Goal: Task Accomplishment & Management: Complete application form

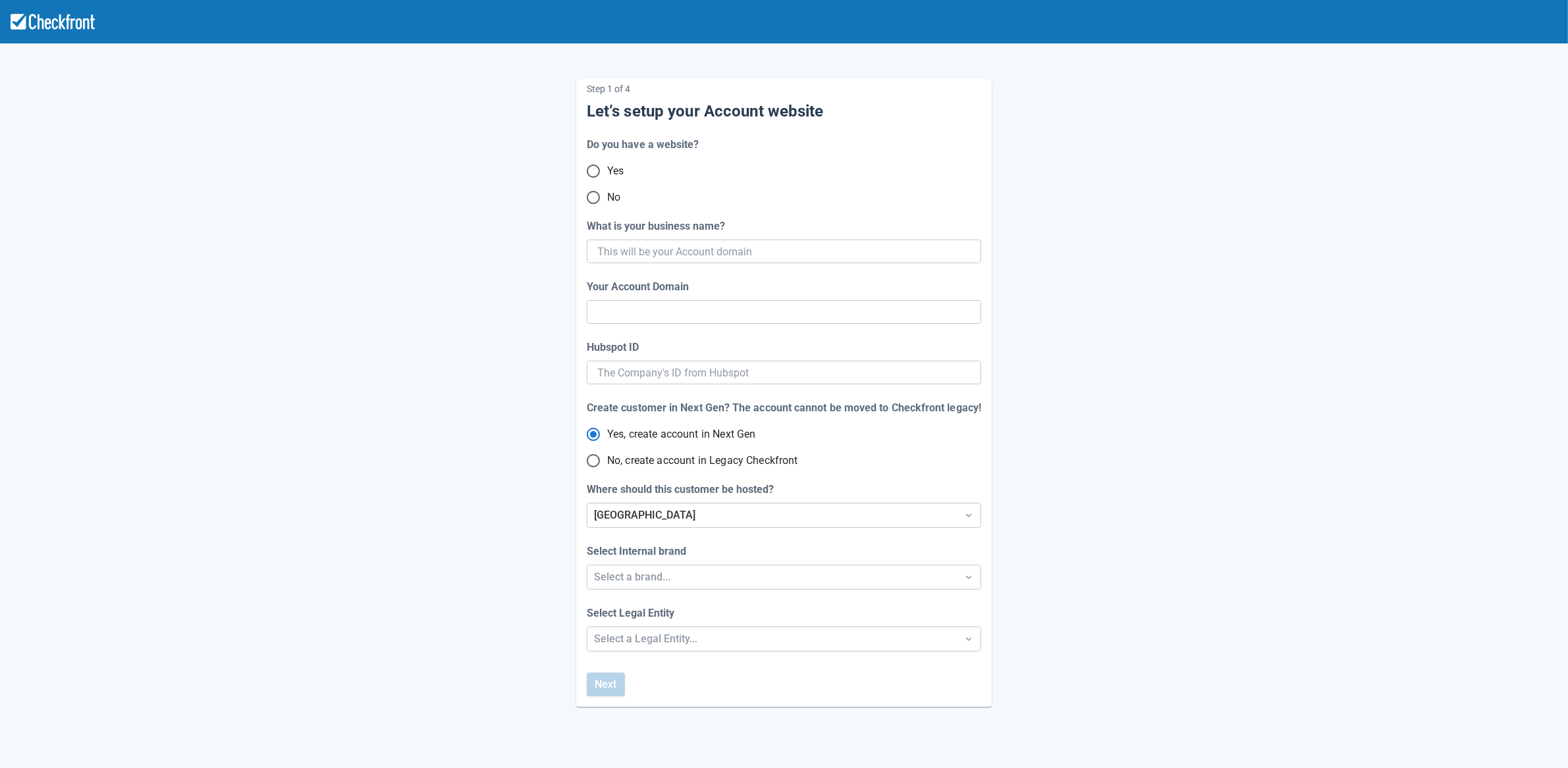
click at [594, 199] on input "No" at bounding box center [593, 197] width 28 height 28
radio input "true"
click at [745, 250] on input "What is your business name?" at bounding box center [783, 251] width 371 height 24
paste input "gpy-20250815t1000"
type input "gpy-20250815t1000"
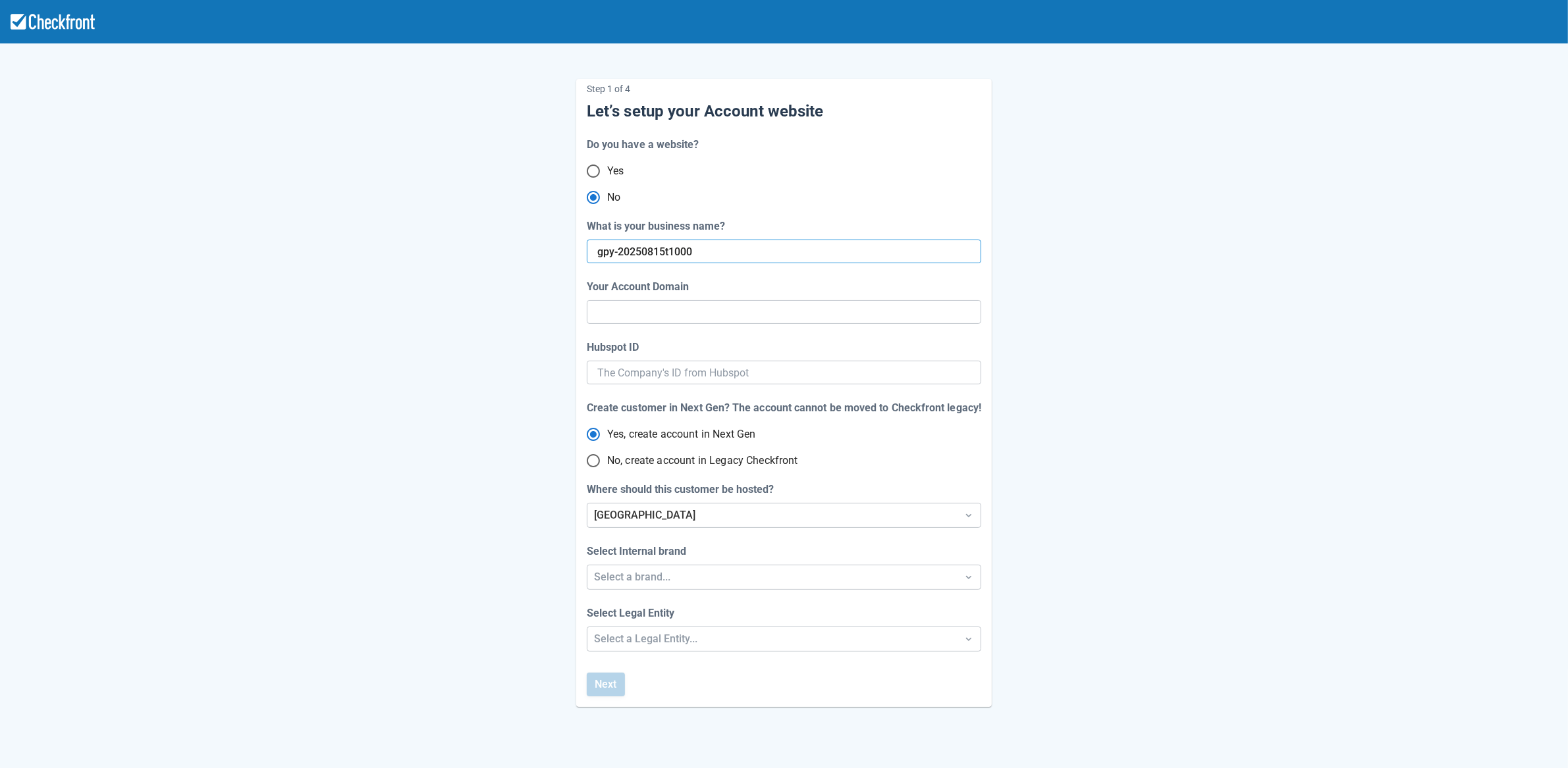
type input "gpy-20250815-t-1000"
radio input "true"
radio input "false"
type input "gpy-20250815t1000"
click at [663, 516] on div "[GEOGRAPHIC_DATA]" at bounding box center [772, 515] width 356 height 16
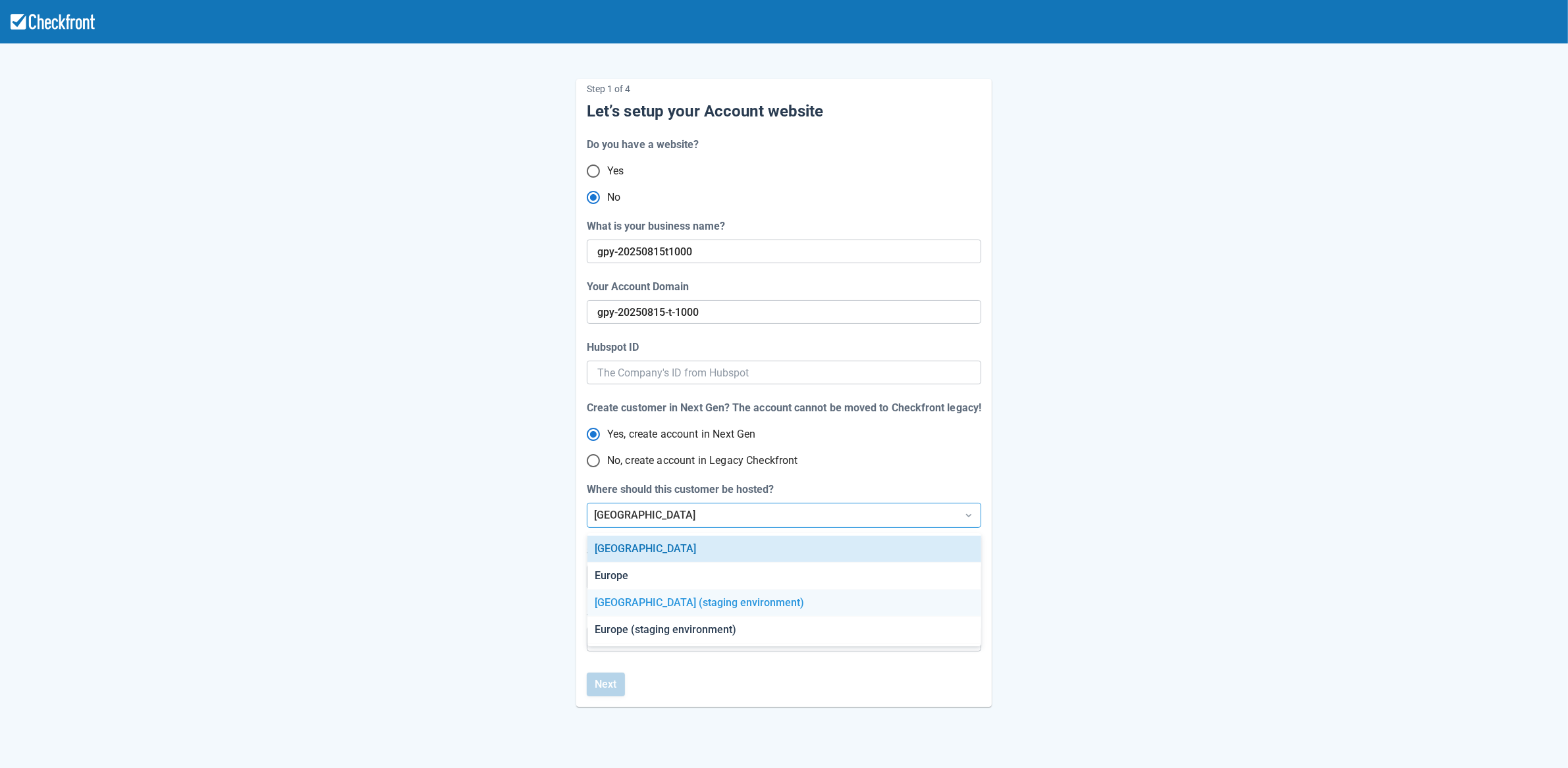
click at [652, 606] on div "[GEOGRAPHIC_DATA] (staging environment)" at bounding box center [784, 603] width 394 height 27
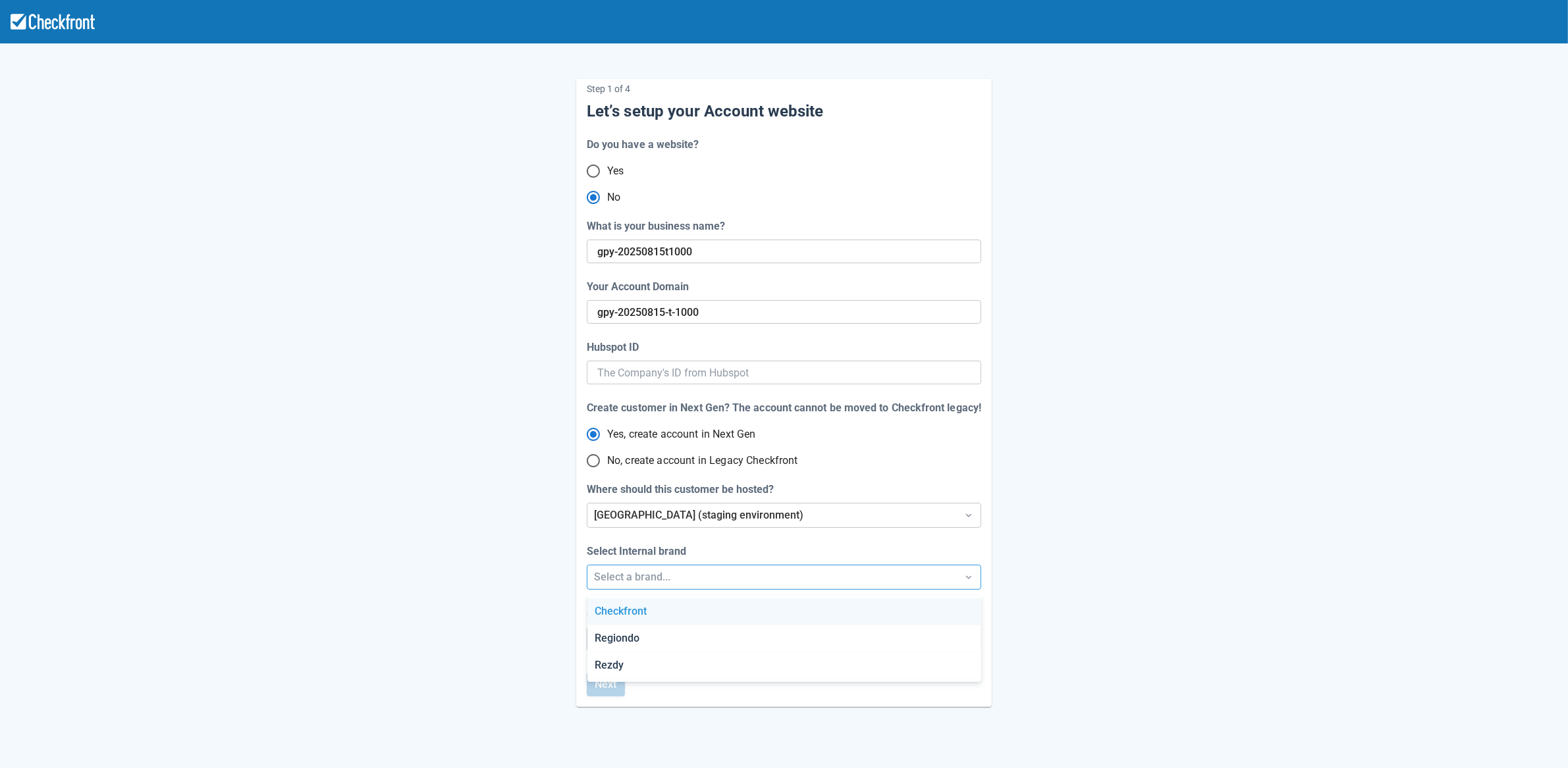
click at [659, 581] on div "Select a brand..." at bounding box center [772, 577] width 356 height 16
click at [652, 623] on div "Checkfront" at bounding box center [784, 612] width 394 height 27
click at [644, 642] on div "Step 1 of 4 Let’s setup your Account website Do you have a website? Yes No What…" at bounding box center [784, 436] width 1568 height 872
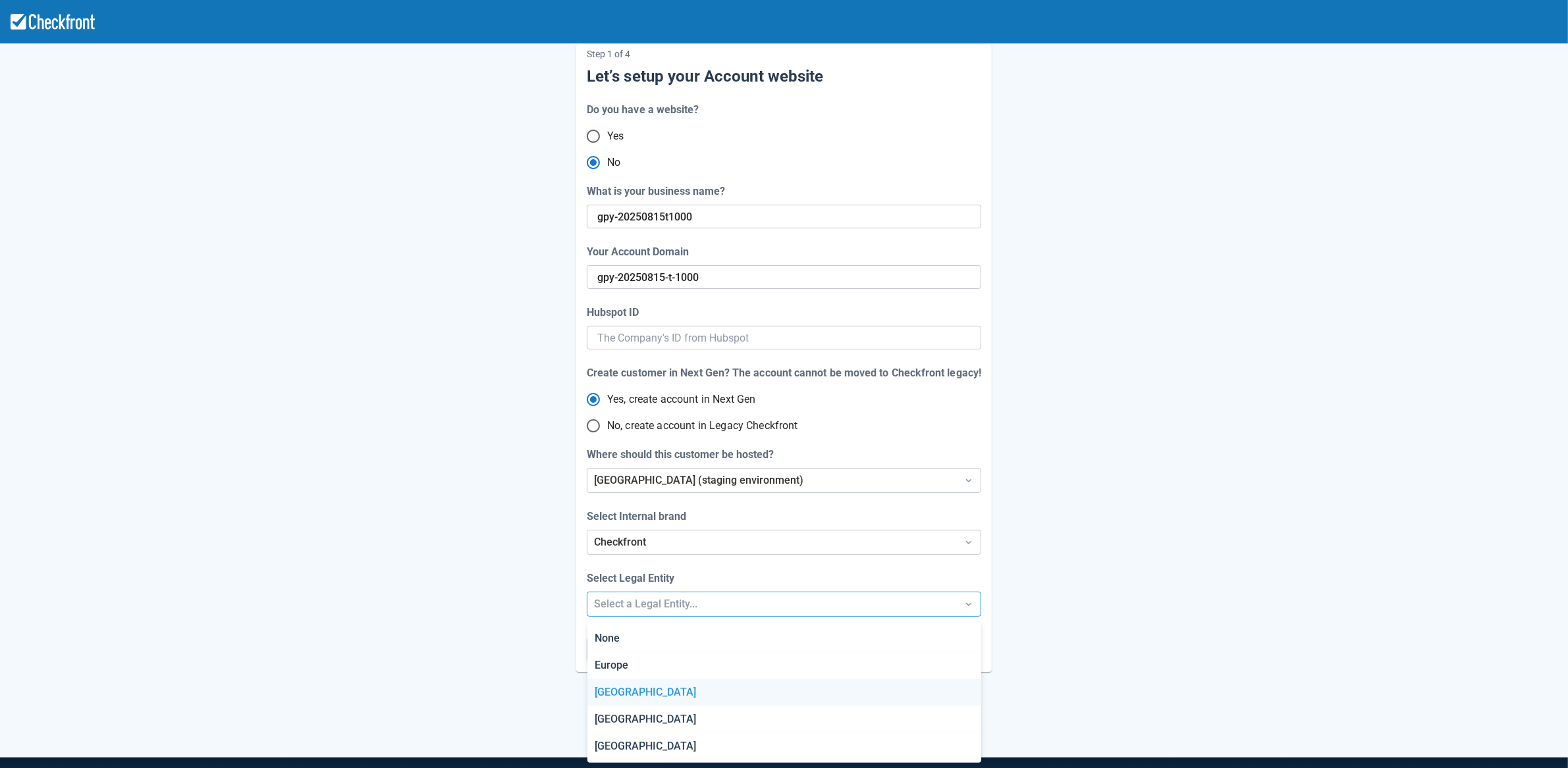
click at [629, 687] on div "[GEOGRAPHIC_DATA]" at bounding box center [784, 693] width 394 height 27
radio input "false"
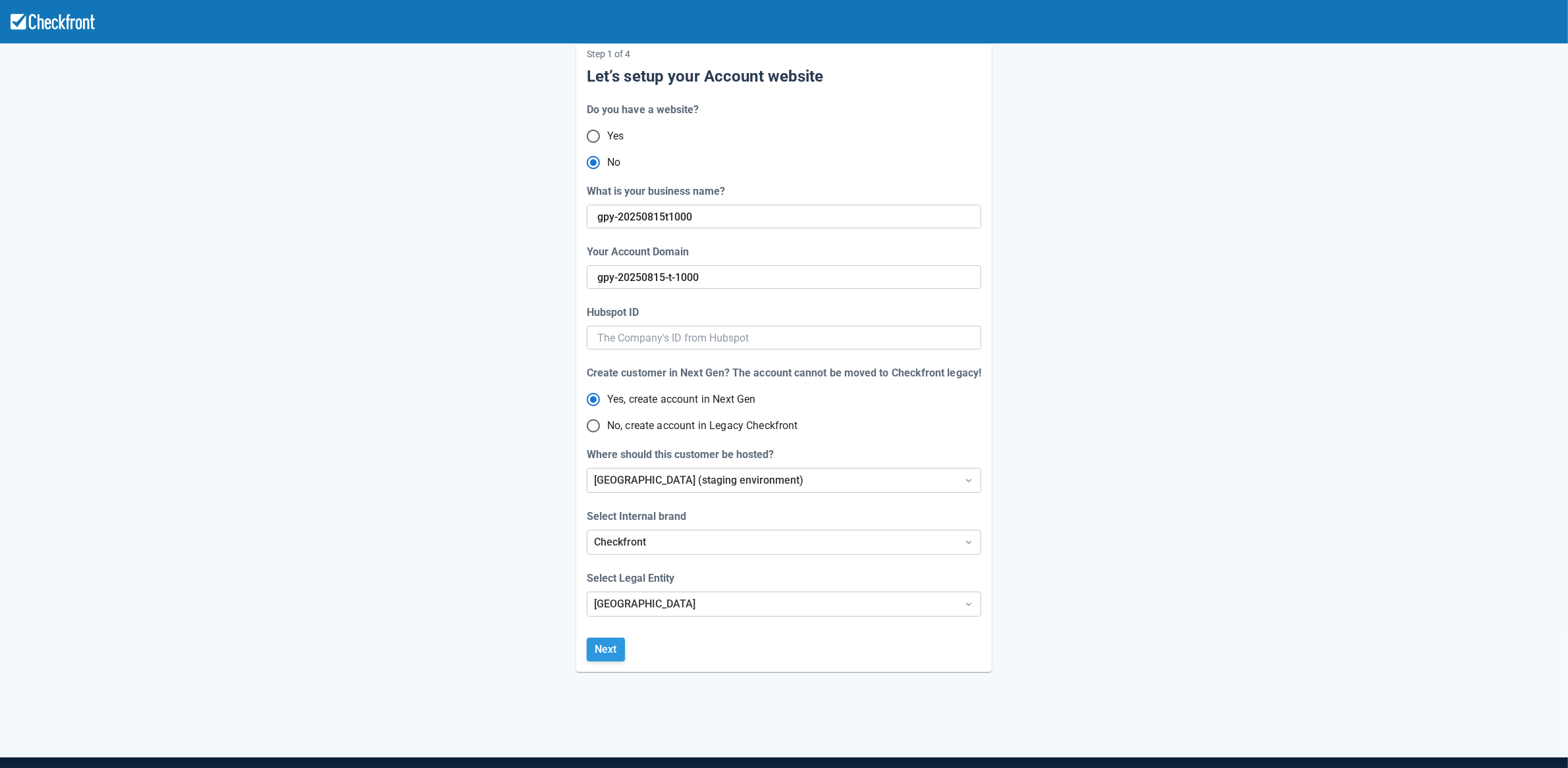
click at [608, 650] on button "Next" at bounding box center [606, 649] width 38 height 24
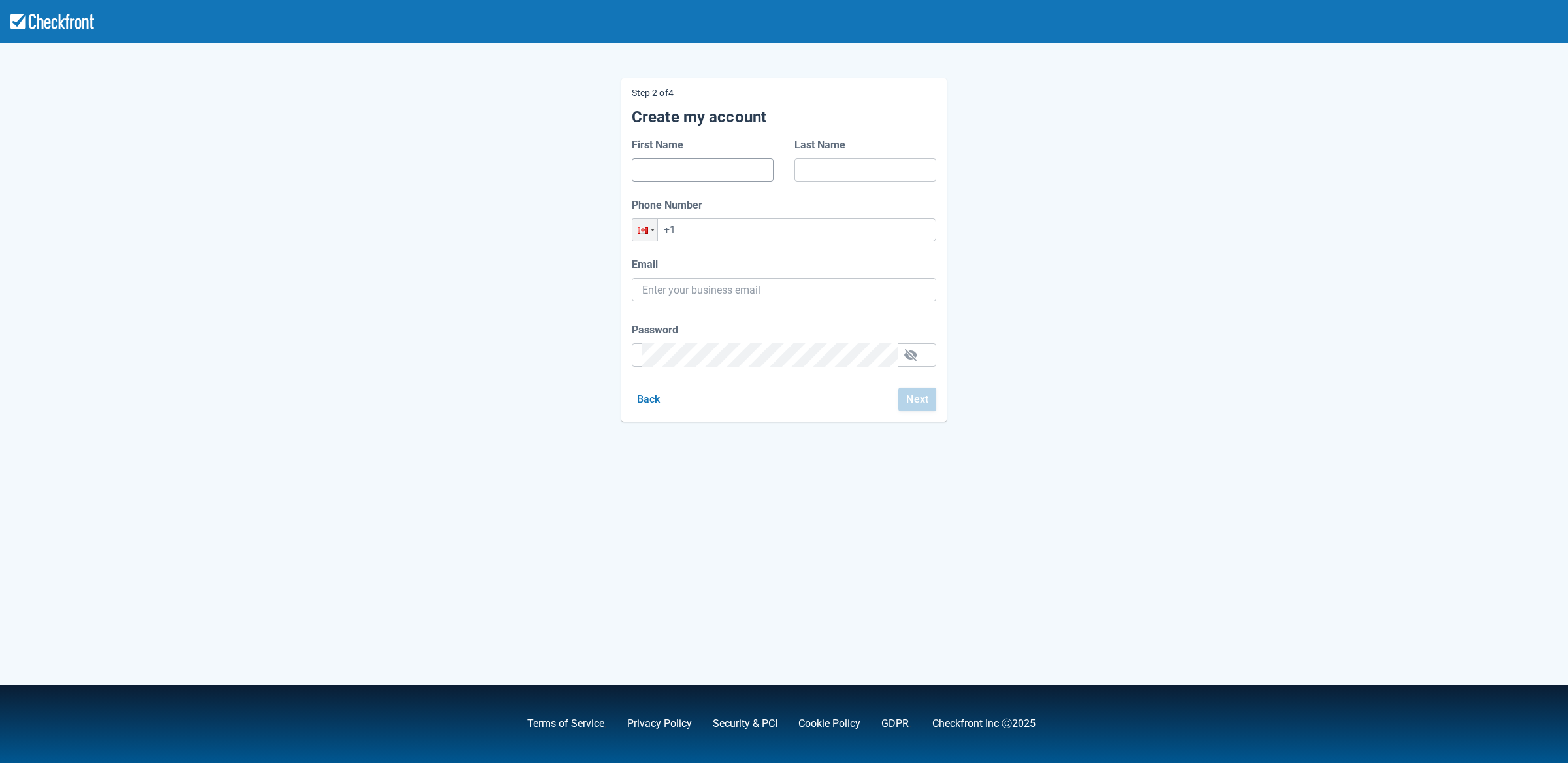
click at [676, 173] on input "First Name" at bounding box center [703, 169] width 121 height 24
type input "d"
click at [833, 163] on input "Last Name" at bounding box center [865, 169] width 121 height 24
type input "d"
click at [689, 229] on input "+1" at bounding box center [783, 230] width 304 height 23
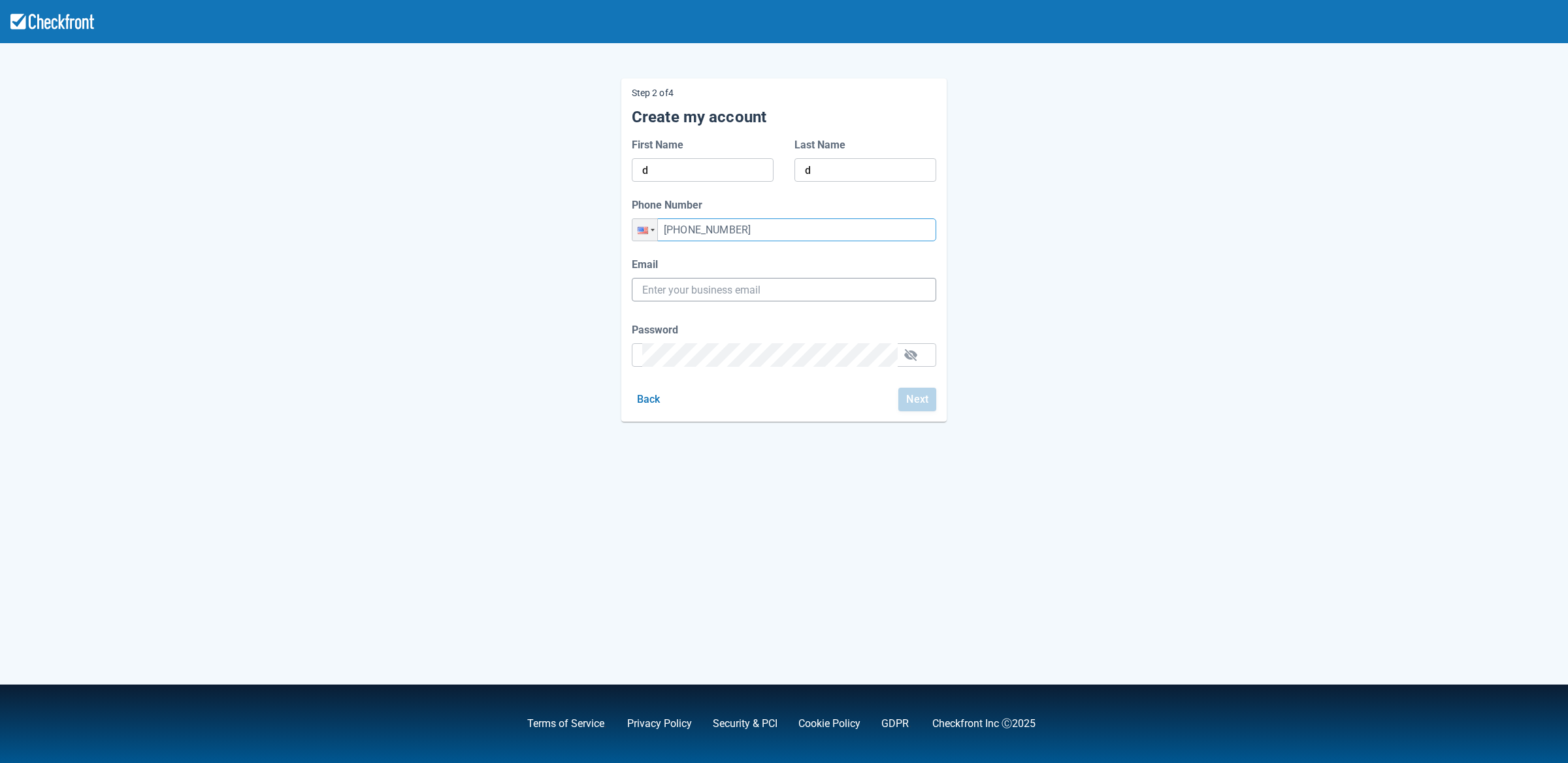
type input "+1 (435) 243-6543"
click at [709, 287] on input "Email" at bounding box center [784, 289] width 284 height 24
paste input "[PERSON_NAME][EMAIL_ADDRESS][PERSON_NAME][DOMAIN_NAME]"
type input "[PERSON_NAME][EMAIL_ADDRESS][PERSON_NAME][DOMAIN_NAME]"
click at [494, 354] on div "Step 2 of 4 Create my account First Name d Last Name d Phone Number Phone +1 (4…" at bounding box center [784, 240] width 745 height 364
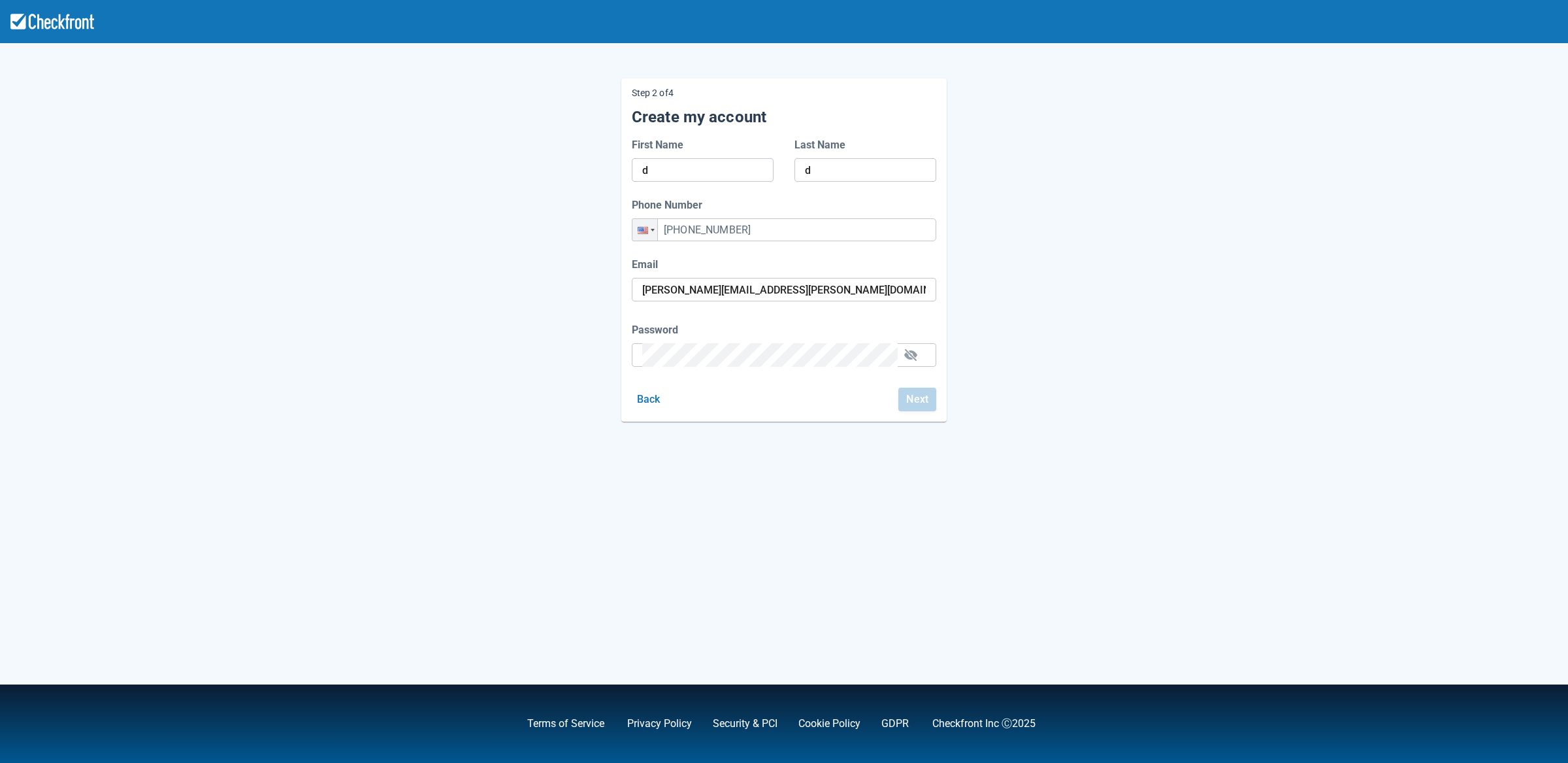
click at [665, 368] on form "First Name d Last Name d Phone Number Phone +1 (435) 243-6543 Email garry.yuen@…" at bounding box center [783, 274] width 304 height 274
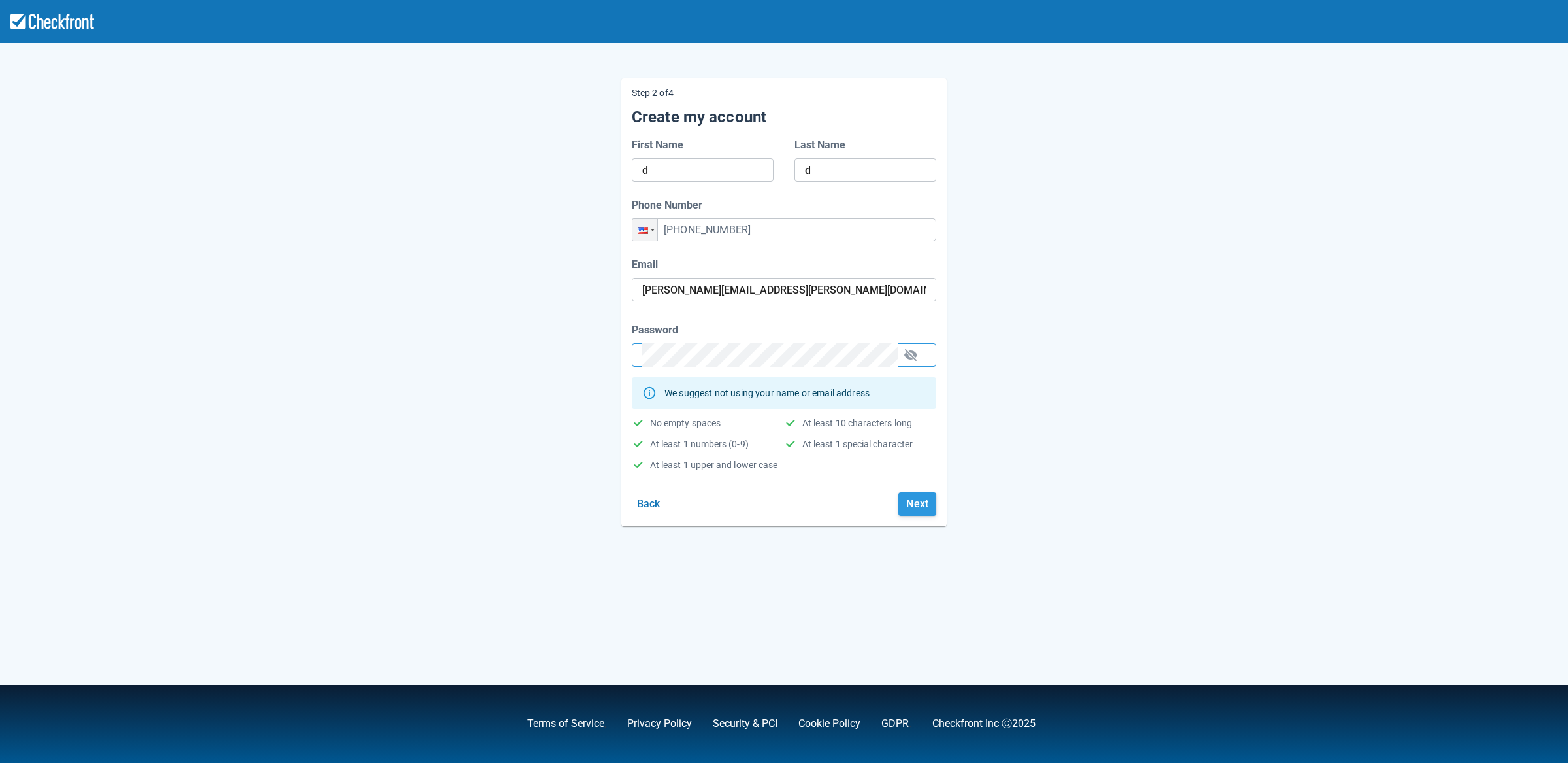
click at [910, 504] on button "Next" at bounding box center [917, 504] width 38 height 24
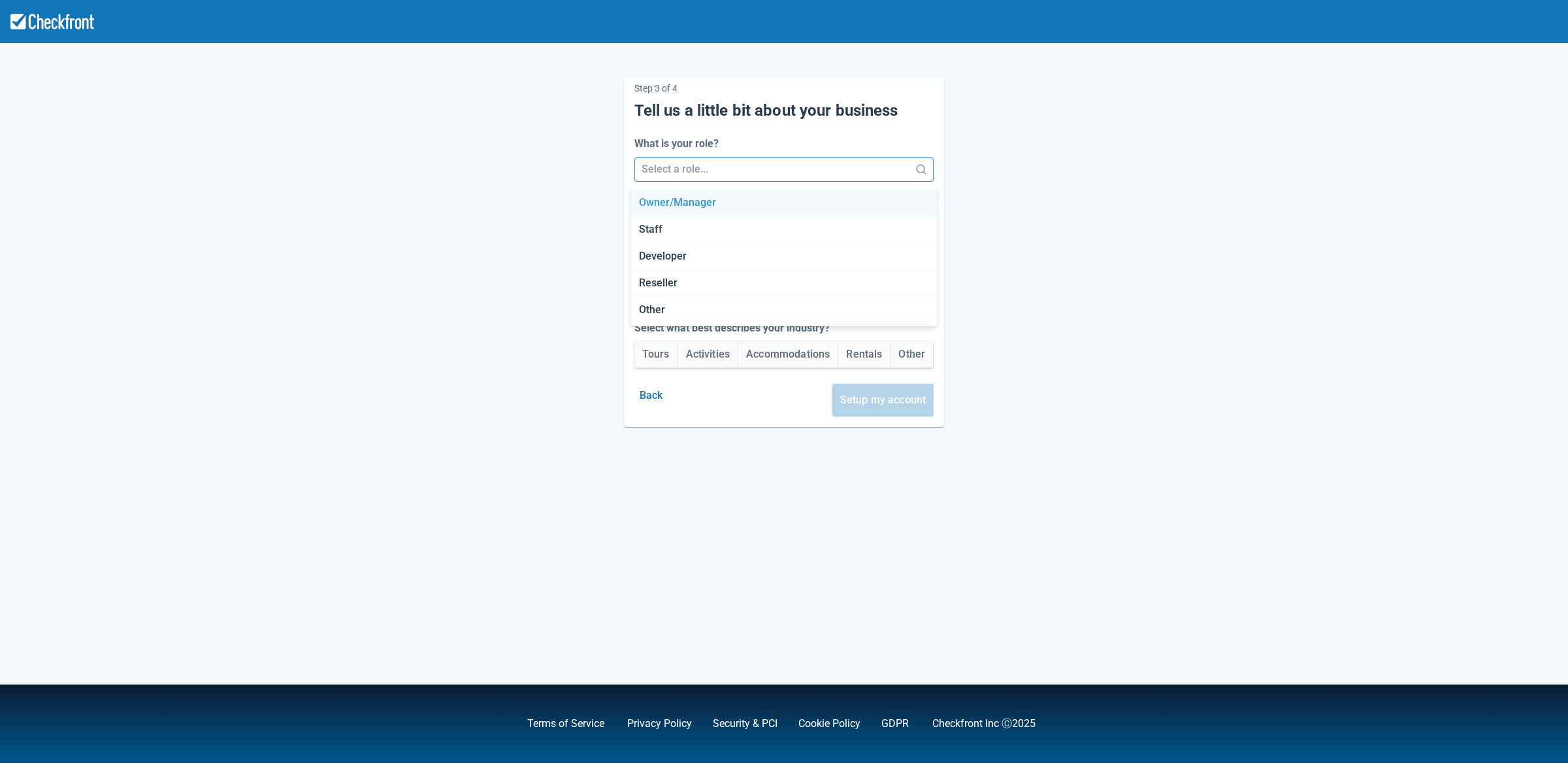
click at [722, 173] on div at bounding box center [773, 169] width 262 height 18
click at [684, 238] on div "Staff" at bounding box center [784, 230] width 306 height 27
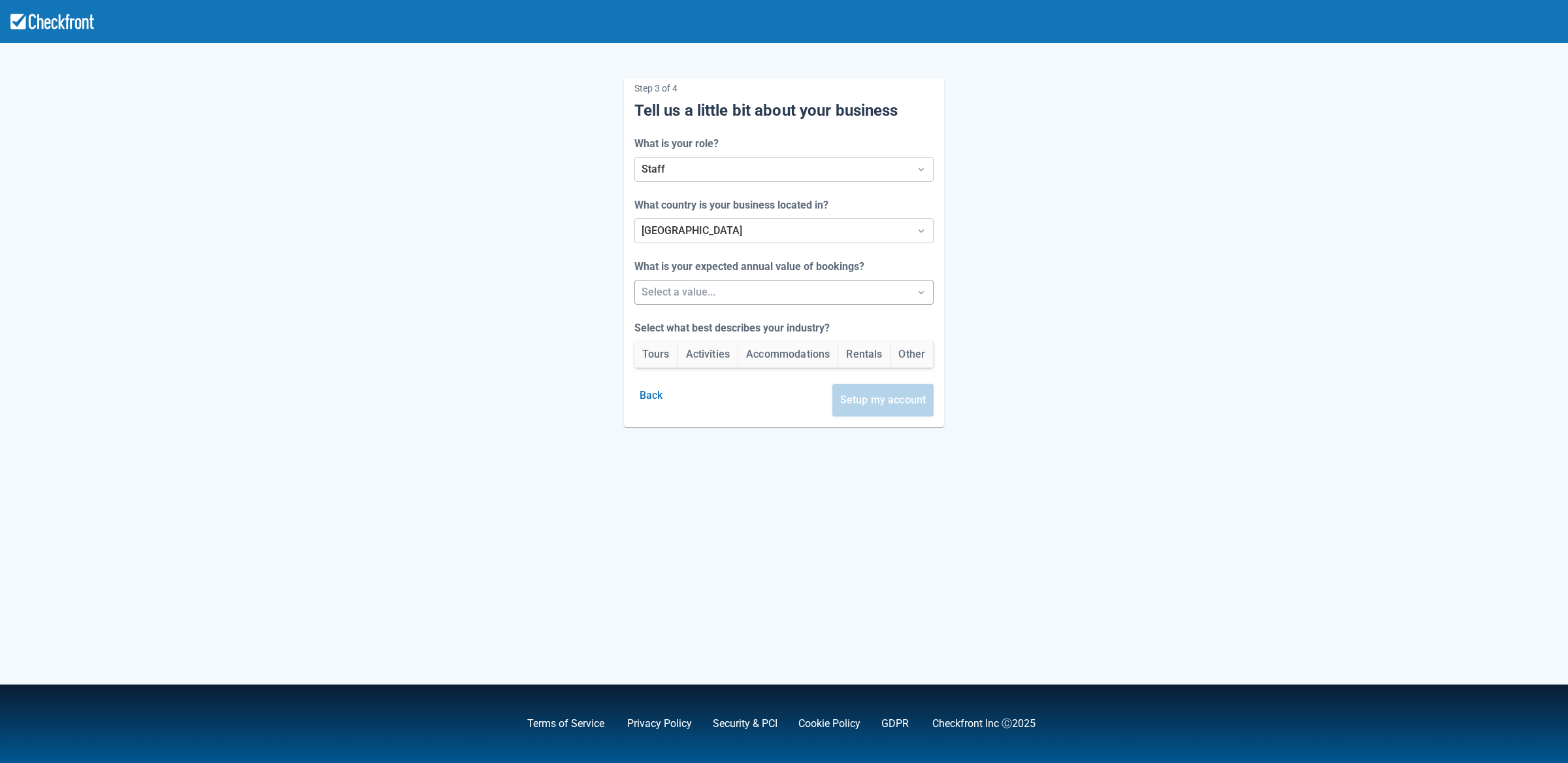
click at [693, 291] on div at bounding box center [773, 292] width 262 height 18
click at [692, 356] on div "Between $250k -$1m/yr" at bounding box center [784, 354] width 306 height 27
click at [802, 360] on button "Accommodations" at bounding box center [788, 354] width 99 height 26
click at [895, 411] on button "Setup my account" at bounding box center [883, 400] width 102 height 33
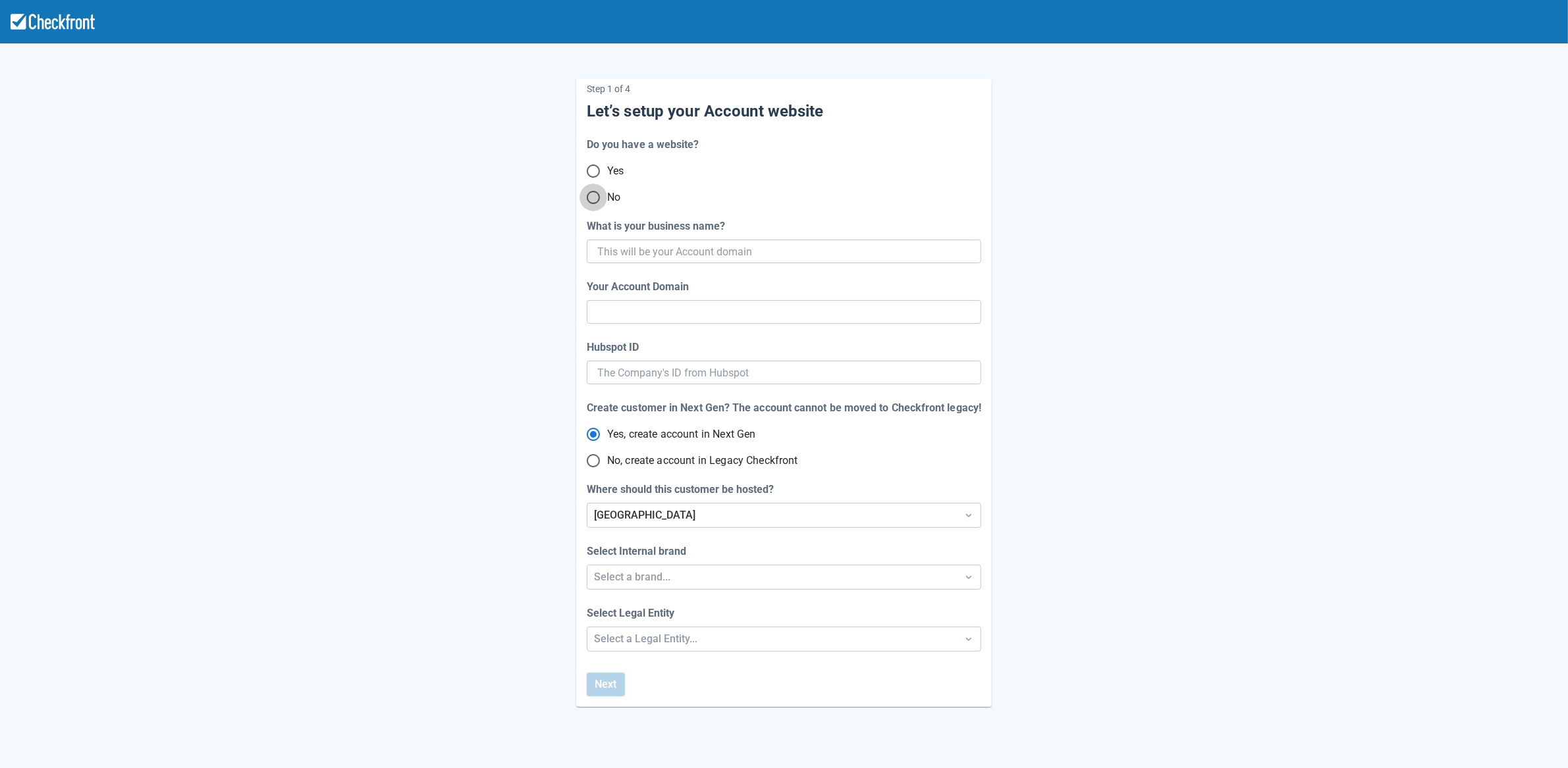
click at [594, 196] on input "No" at bounding box center [593, 197] width 28 height 28
radio input "true"
click at [643, 253] on input "What is your business name?" at bounding box center [783, 251] width 371 height 24
paste input "gpy-20250815t1010"
type input "gpy-20250815t1010"
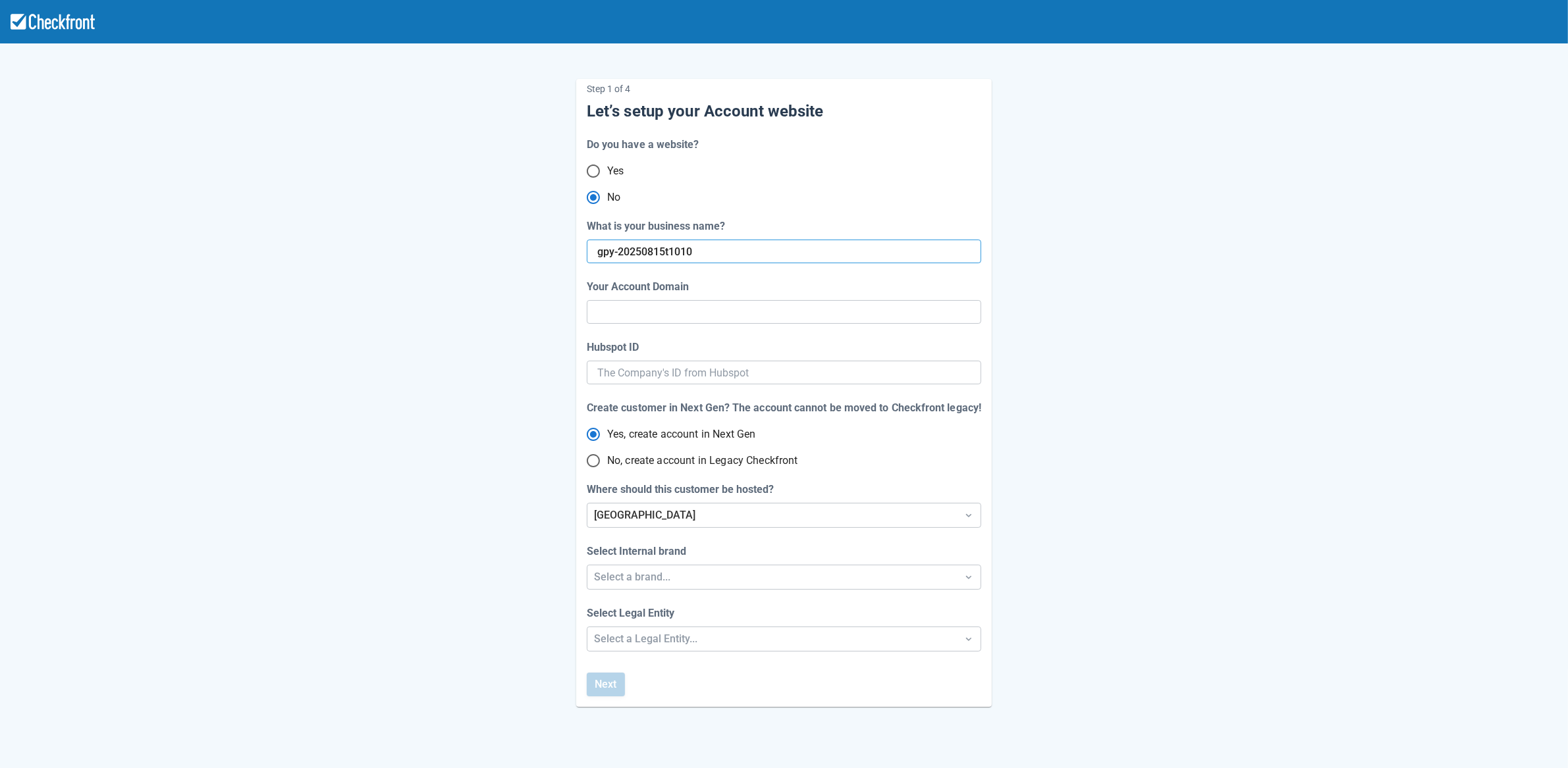
type input "gpy-20250815-t-1010"
radio input "true"
radio input "false"
type input "gpy-20250815t1010"
click at [616, 516] on div "[GEOGRAPHIC_DATA]" at bounding box center [772, 515] width 356 height 16
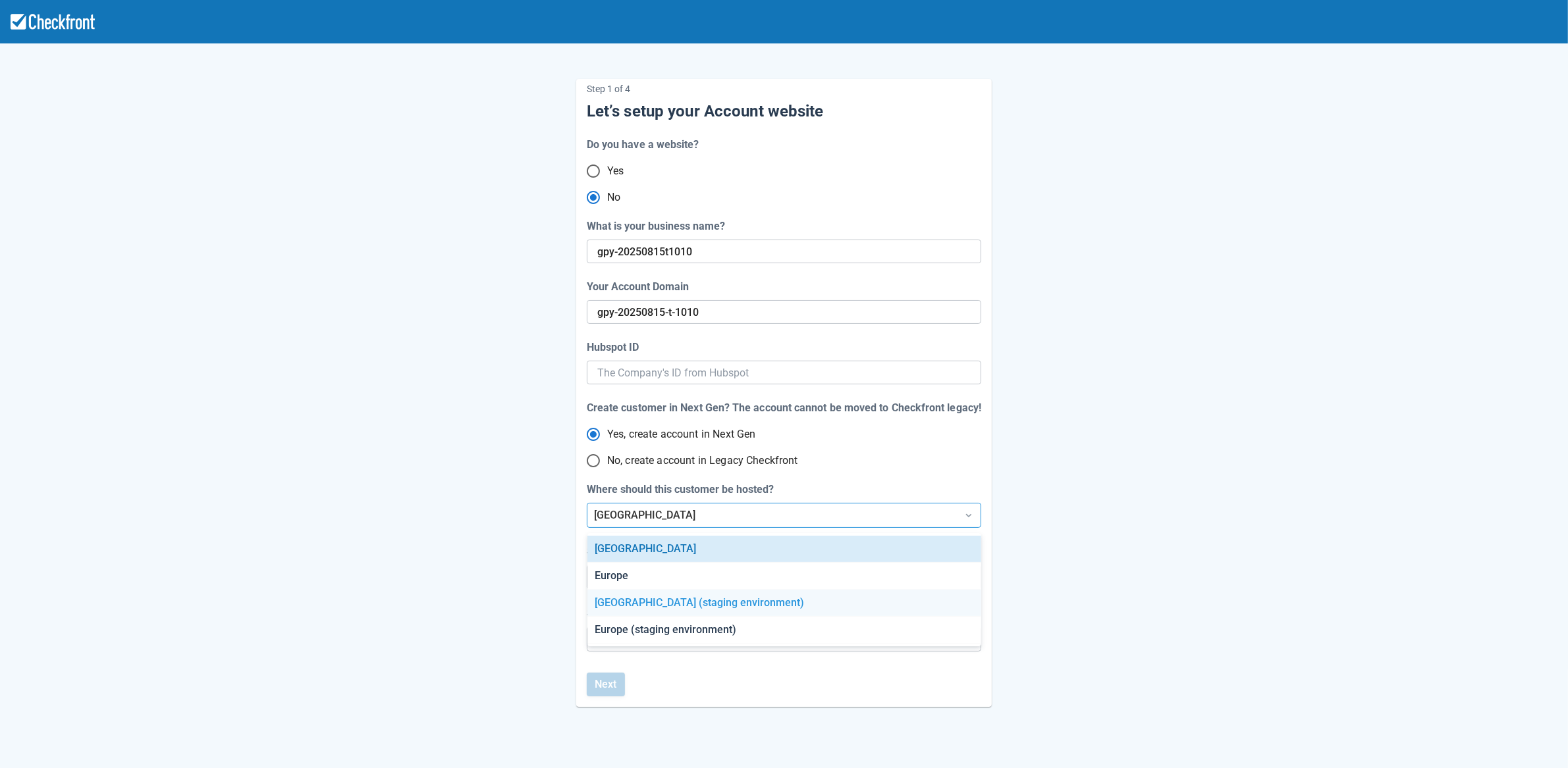
click at [633, 599] on div "[GEOGRAPHIC_DATA] (staging environment)" at bounding box center [784, 603] width 394 height 27
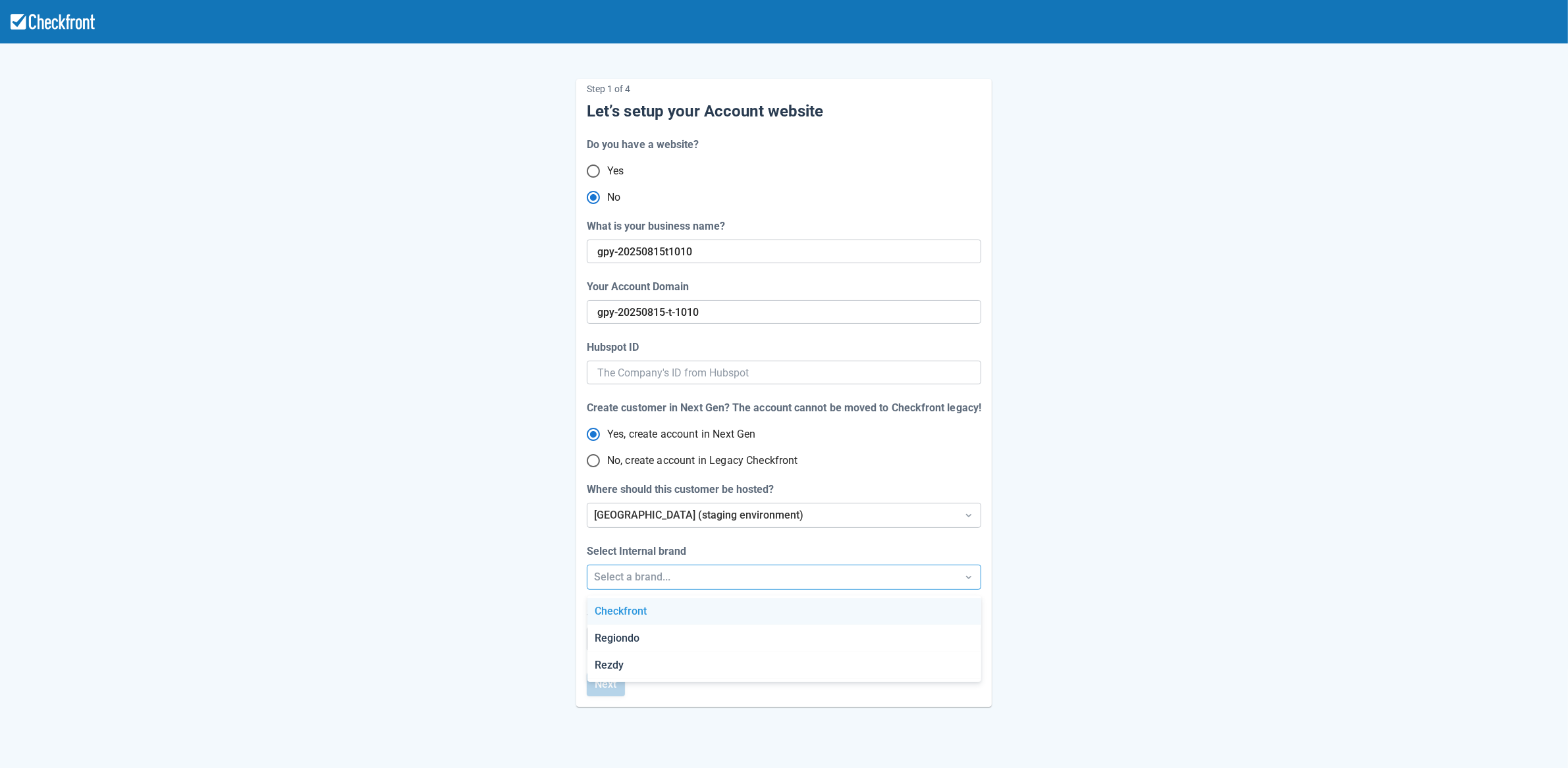
click at [661, 579] on div "Select a brand..." at bounding box center [772, 577] width 356 height 16
click at [657, 609] on div "Checkfront" at bounding box center [784, 612] width 394 height 27
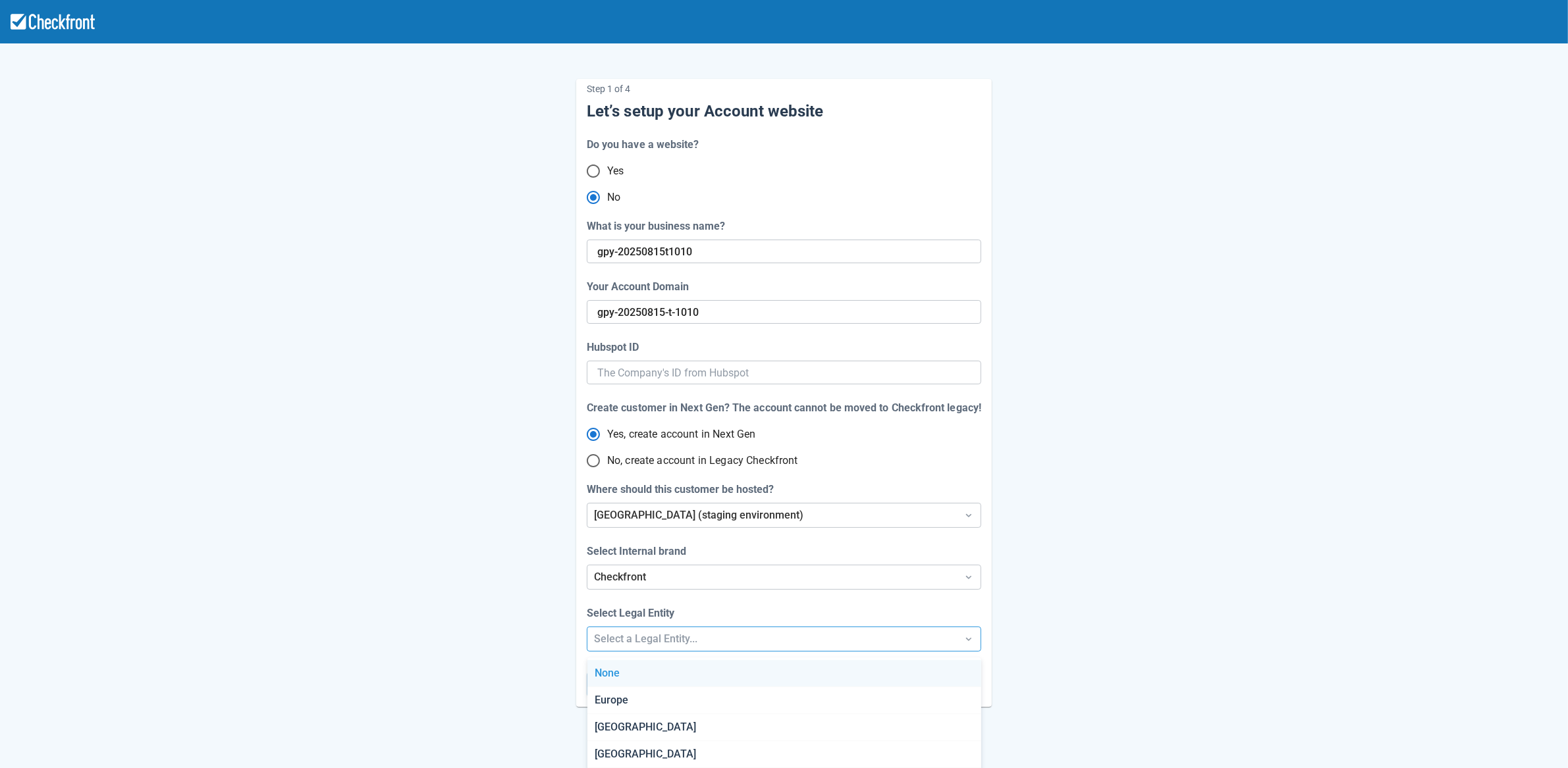
click at [655, 642] on div "Step 1 of 4 Let’s setup your Account website Do you have a website? Yes No What…" at bounding box center [784, 436] width 1568 height 872
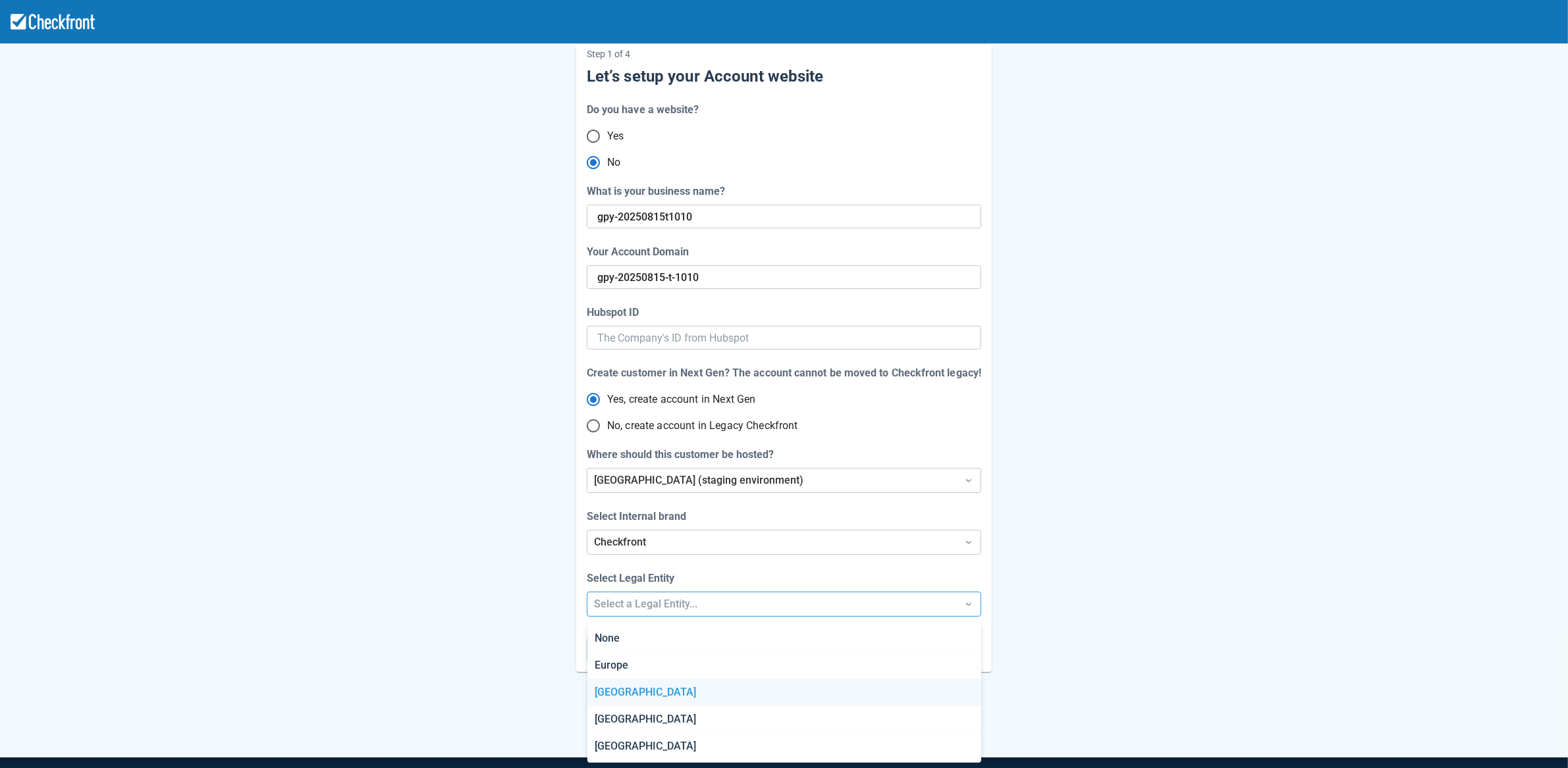
click at [639, 694] on div "[GEOGRAPHIC_DATA]" at bounding box center [784, 693] width 394 height 27
radio input "false"
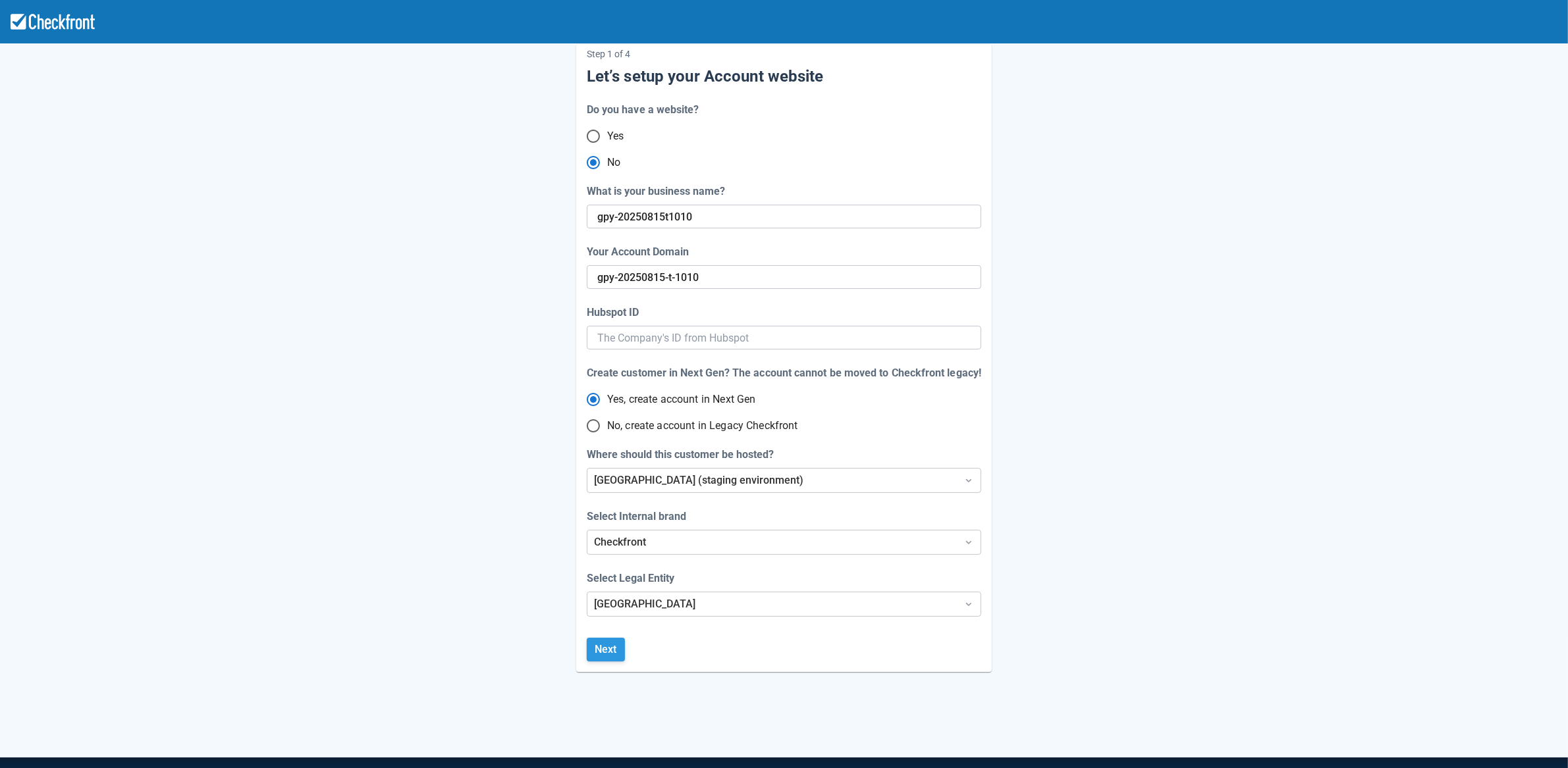
click at [599, 646] on button "Next" at bounding box center [606, 649] width 38 height 24
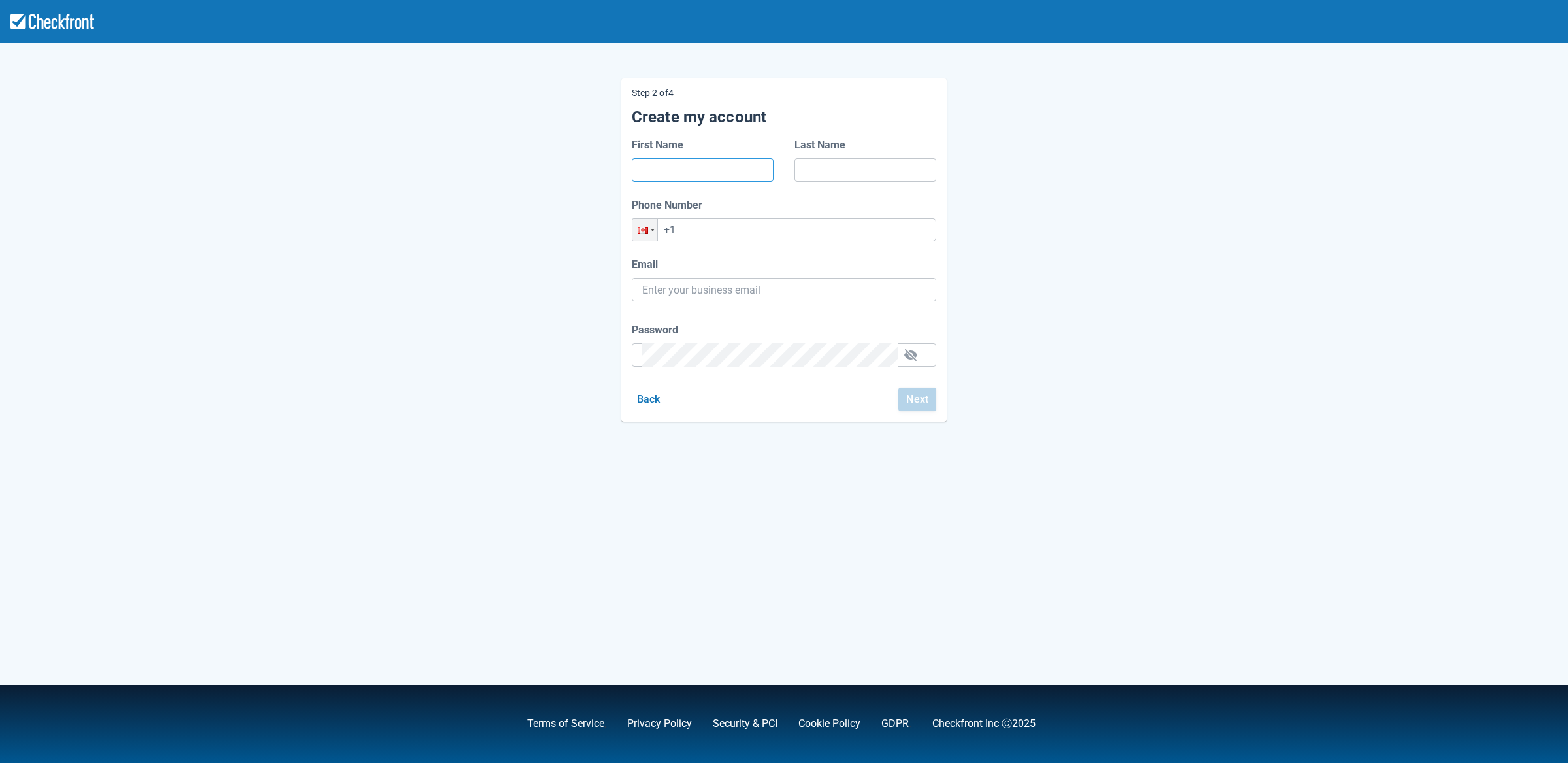
click at [689, 175] on input "First Name" at bounding box center [703, 169] width 121 height 24
type input "d"
click at [818, 173] on input "Last Name" at bounding box center [865, 169] width 121 height 24
type input "d"
click at [733, 225] on input "+1" at bounding box center [783, 230] width 304 height 23
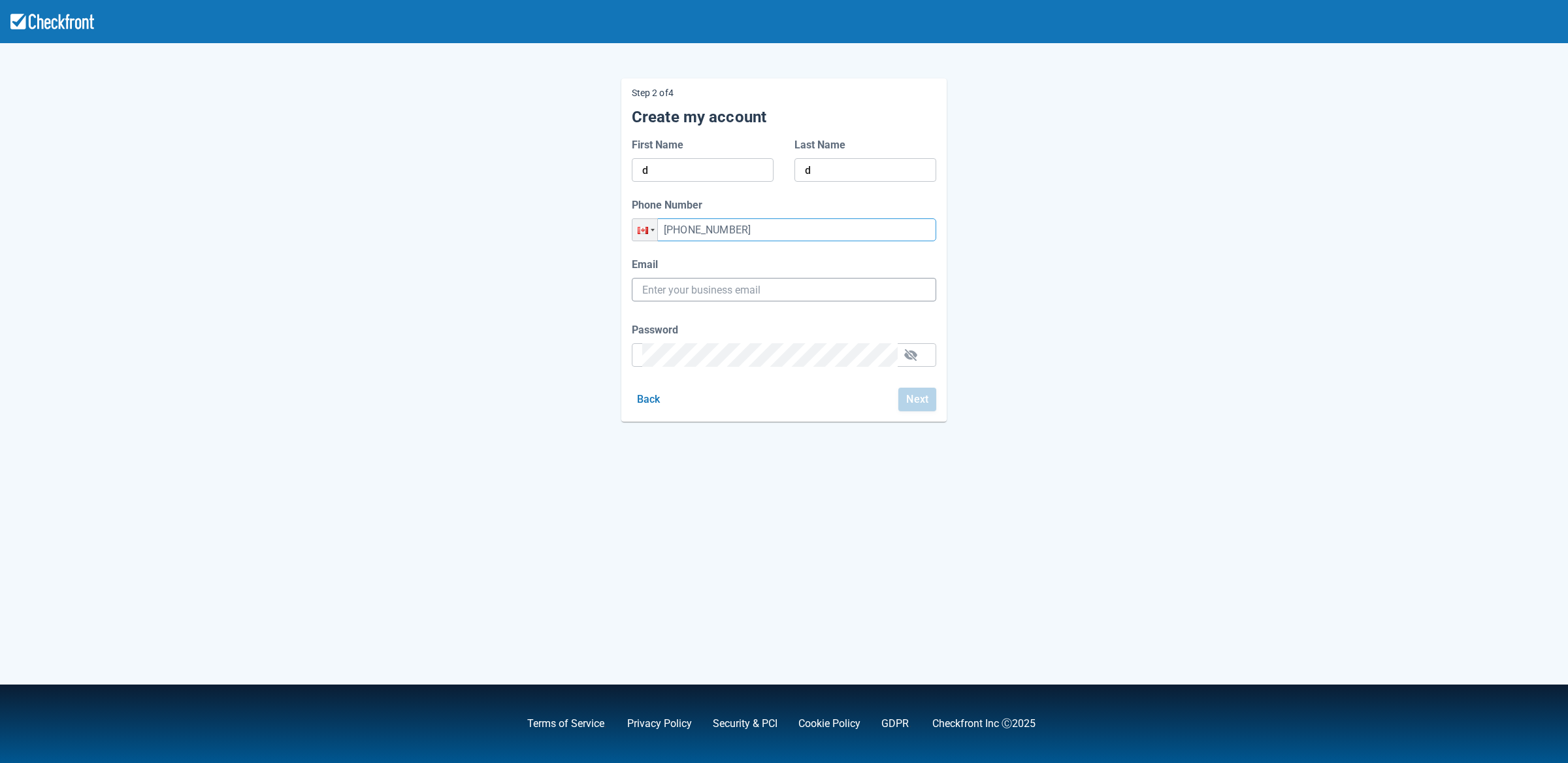
type input "+1 (236) 436-4364"
click at [729, 290] on input "Email" at bounding box center [784, 289] width 284 height 24
type input "[PERSON_NAME][EMAIL_ADDRESS][PERSON_NAME][DOMAIN_NAME]"
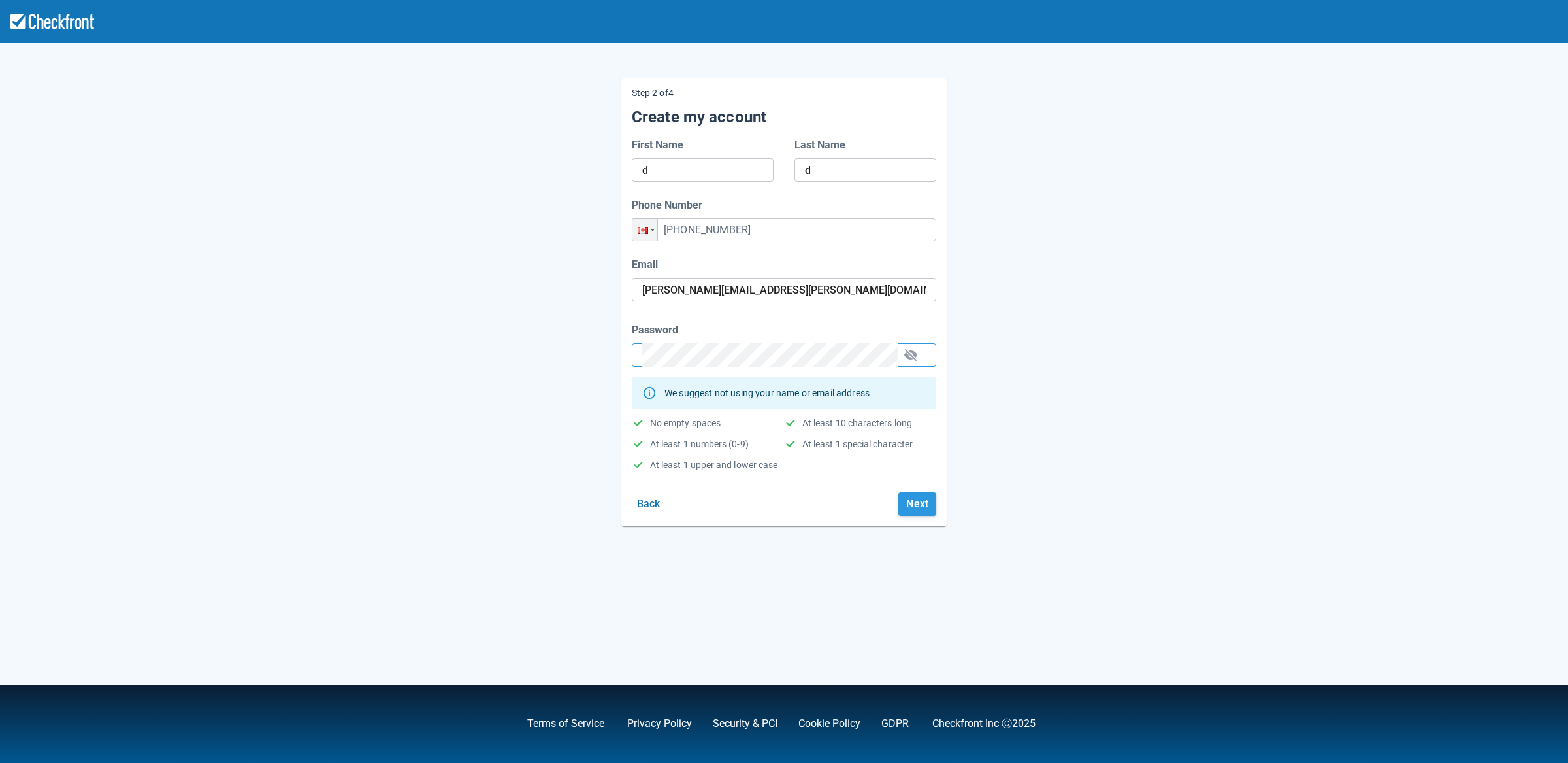
click at [907, 502] on button "Next" at bounding box center [917, 504] width 38 height 24
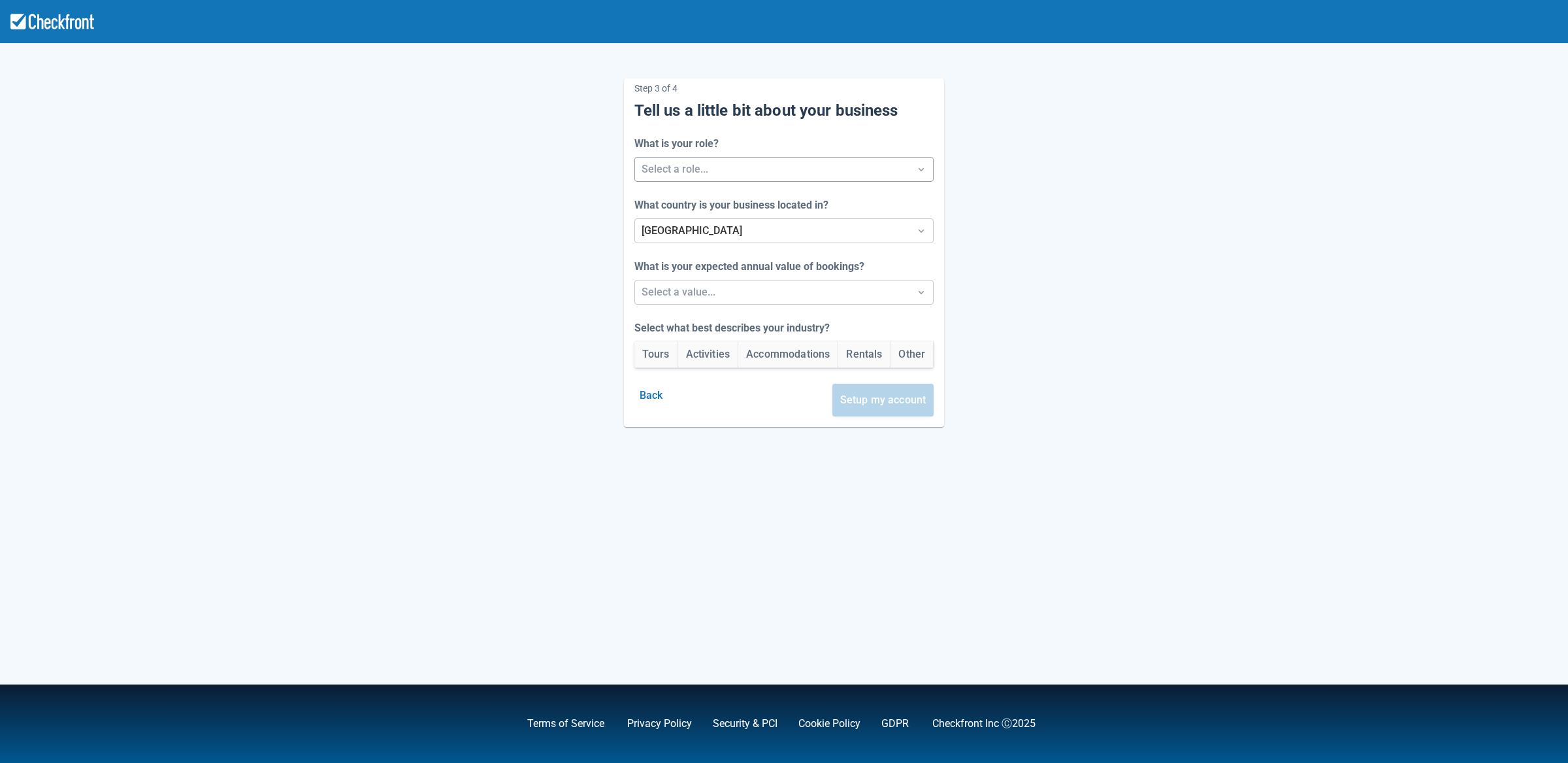
click at [763, 167] on div at bounding box center [773, 169] width 262 height 18
click at [752, 253] on div "Developer" at bounding box center [784, 257] width 306 height 27
click at [728, 298] on div at bounding box center [773, 292] width 262 height 18
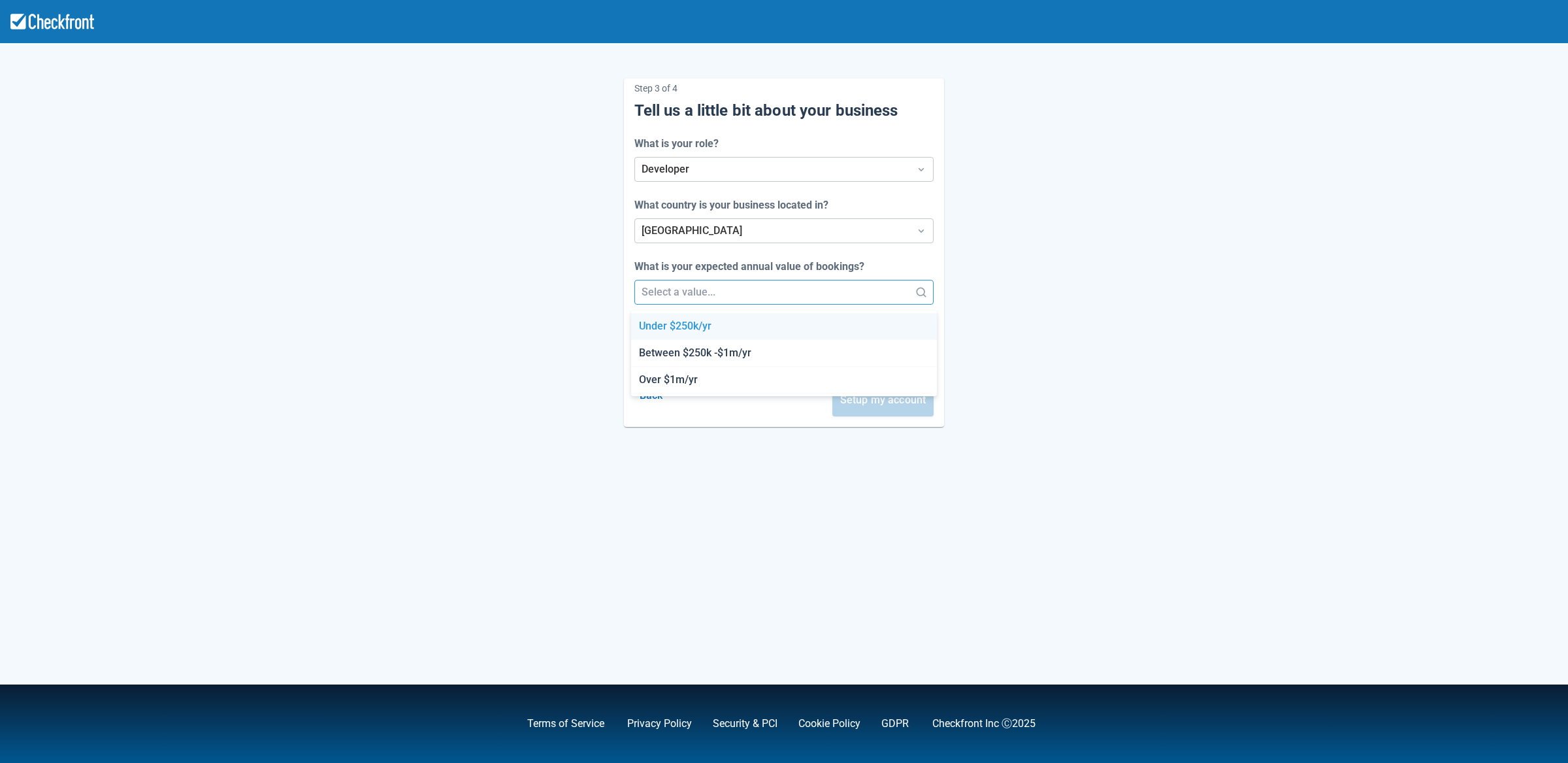
click at [700, 337] on div "Under $250k/yr" at bounding box center [784, 327] width 306 height 27
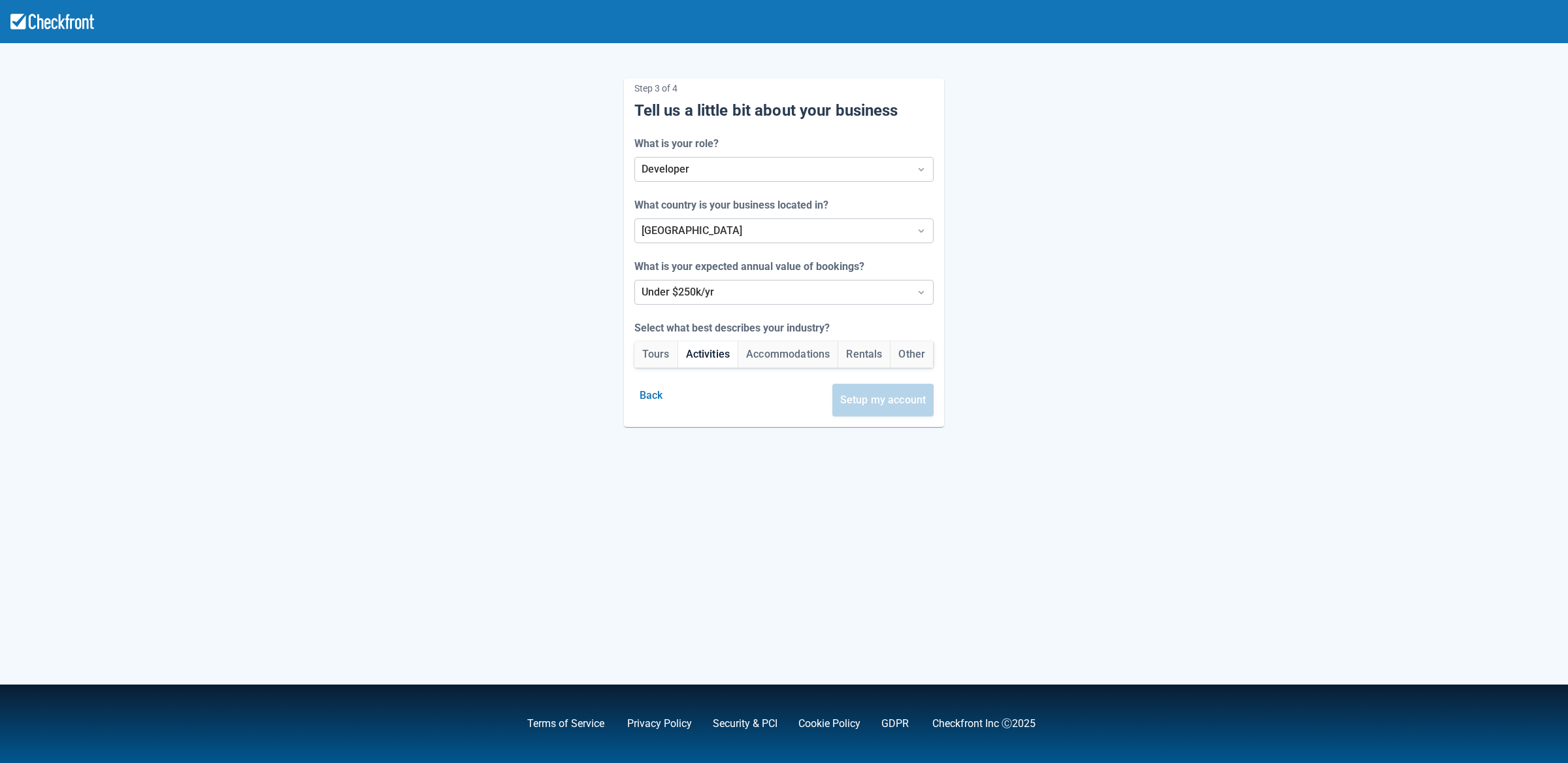
click at [702, 354] on button "Activities" at bounding box center [707, 354] width 60 height 26
click at [906, 409] on button "Setup my account" at bounding box center [883, 400] width 102 height 33
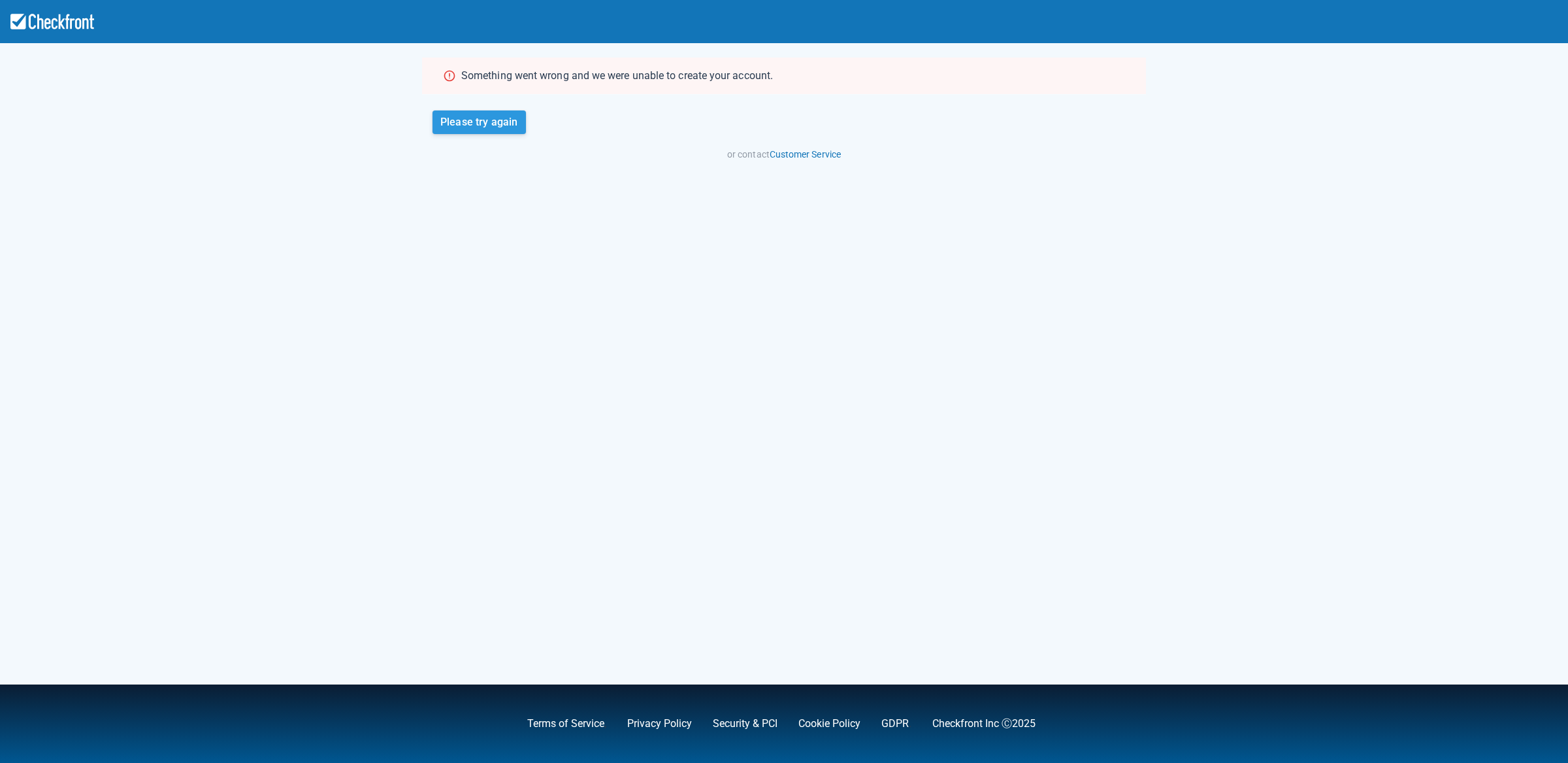
click at [478, 125] on button "Please try again" at bounding box center [479, 122] width 93 height 24
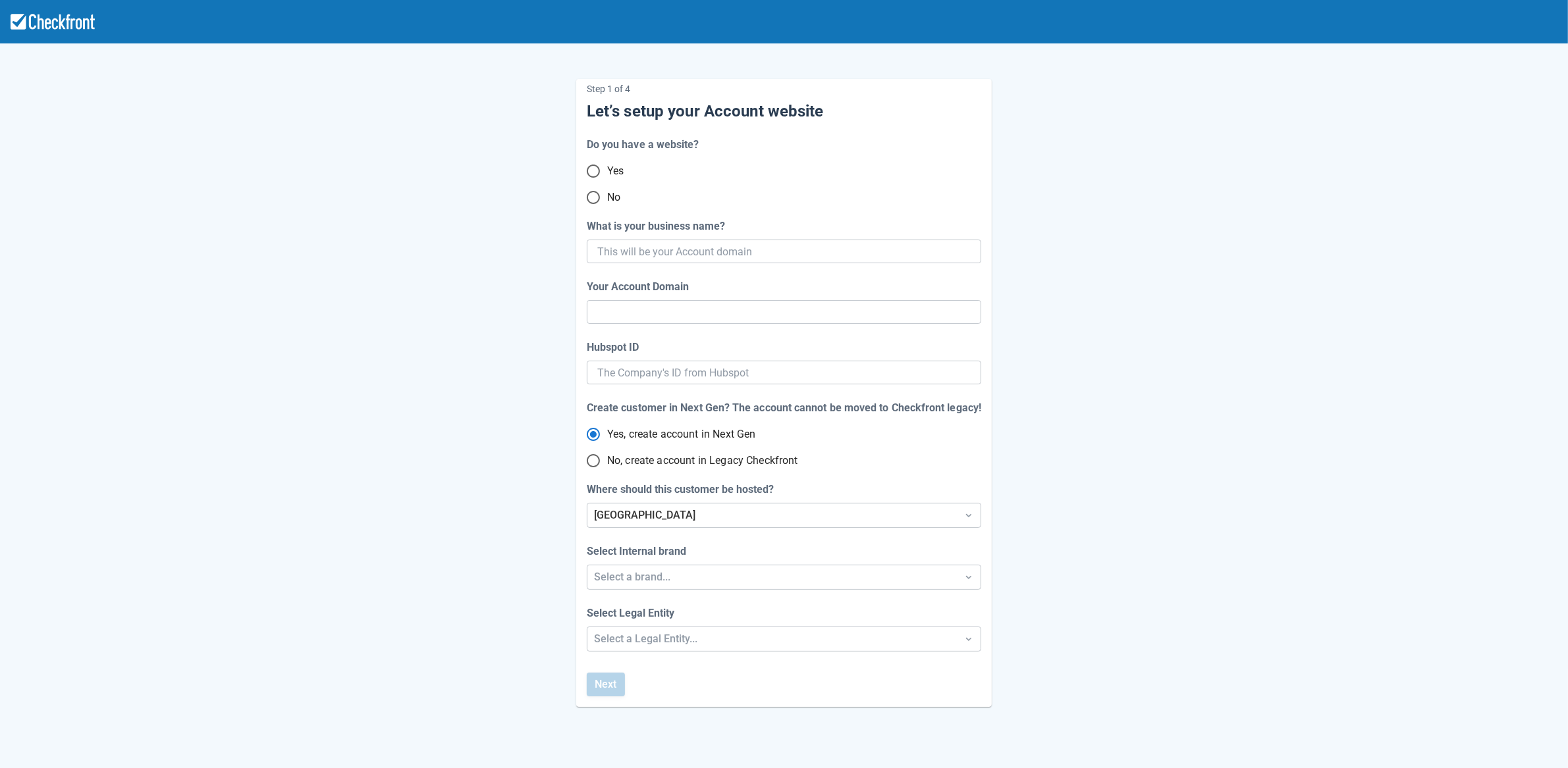
click at [598, 194] on input "No" at bounding box center [593, 197] width 28 height 28
radio input "true"
click at [685, 249] on input "What is your business name?" at bounding box center [783, 251] width 371 height 24
paste input "gpy-20250815t1020"
type input "gpy-20250815t1020"
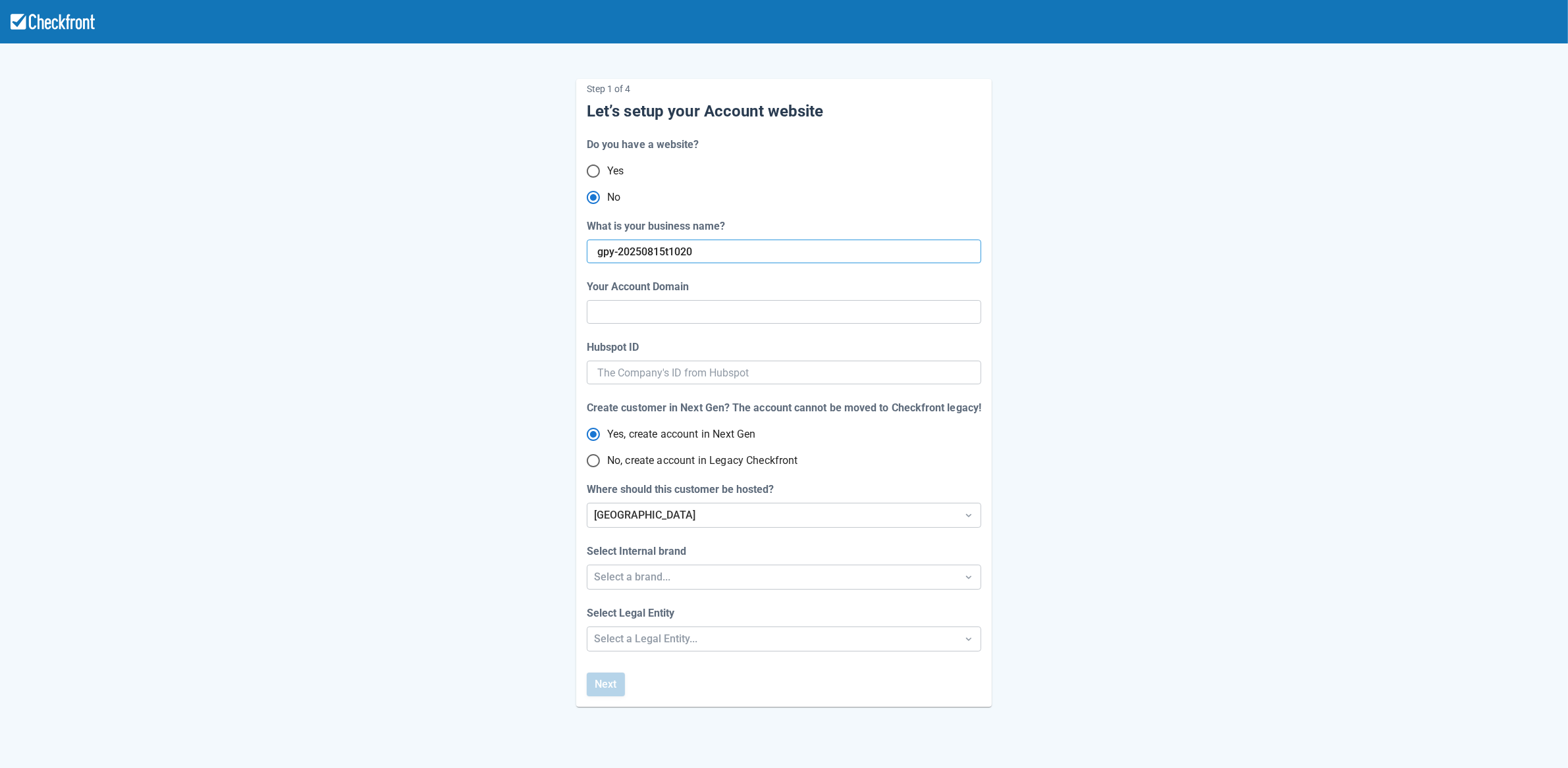
type input "gpy-20250815-t-1020"
radio input "true"
type input "gpy-20250815t1020"
click at [480, 383] on div "Step 1 of 4 Let’s setup your Account website Do you have a website? Yes No What…" at bounding box center [784, 382] width 751 height 649
click at [634, 518] on div "[GEOGRAPHIC_DATA]" at bounding box center [772, 515] width 356 height 16
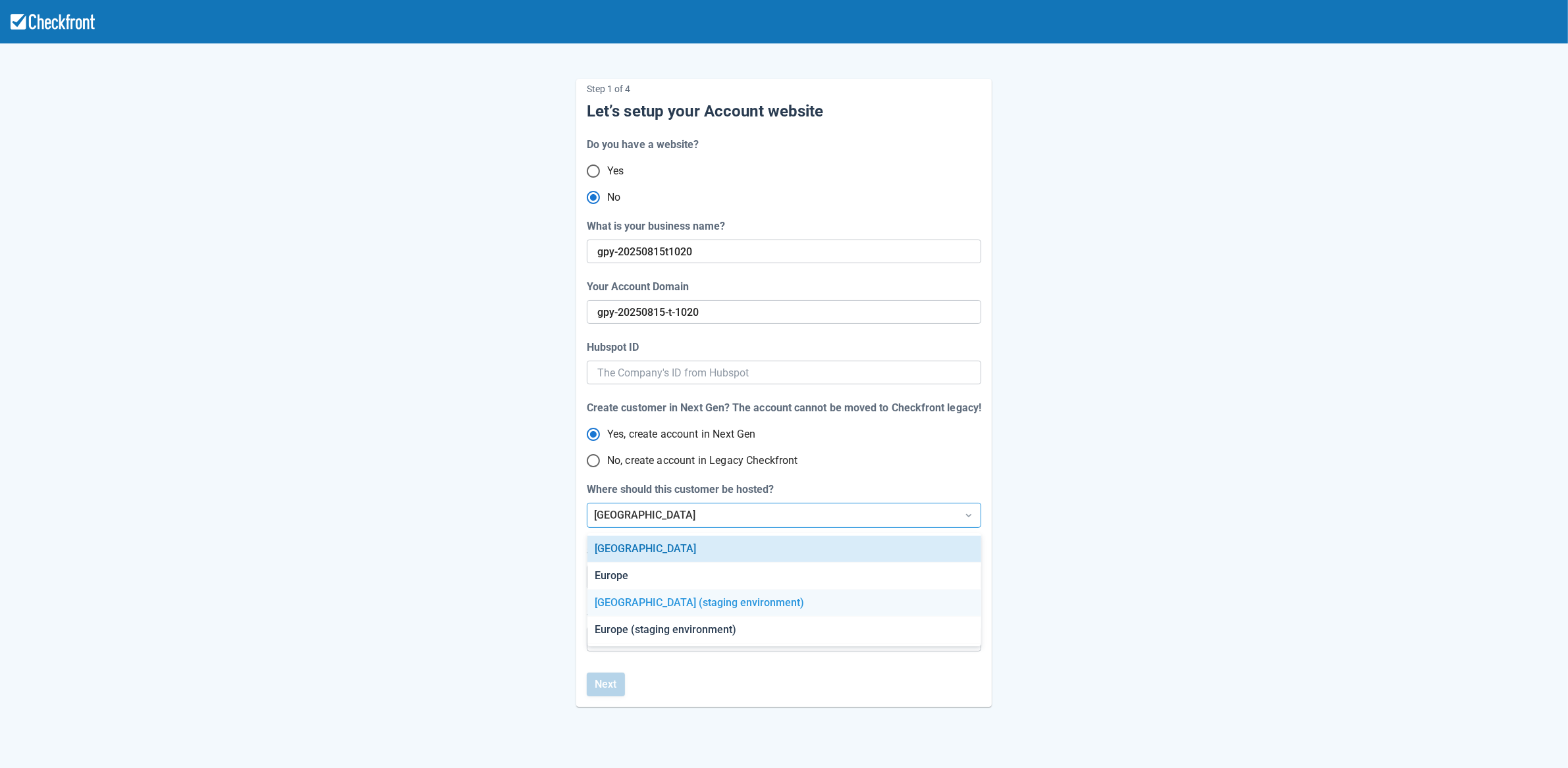
click at [661, 609] on div "[GEOGRAPHIC_DATA] (staging environment)" at bounding box center [784, 603] width 394 height 27
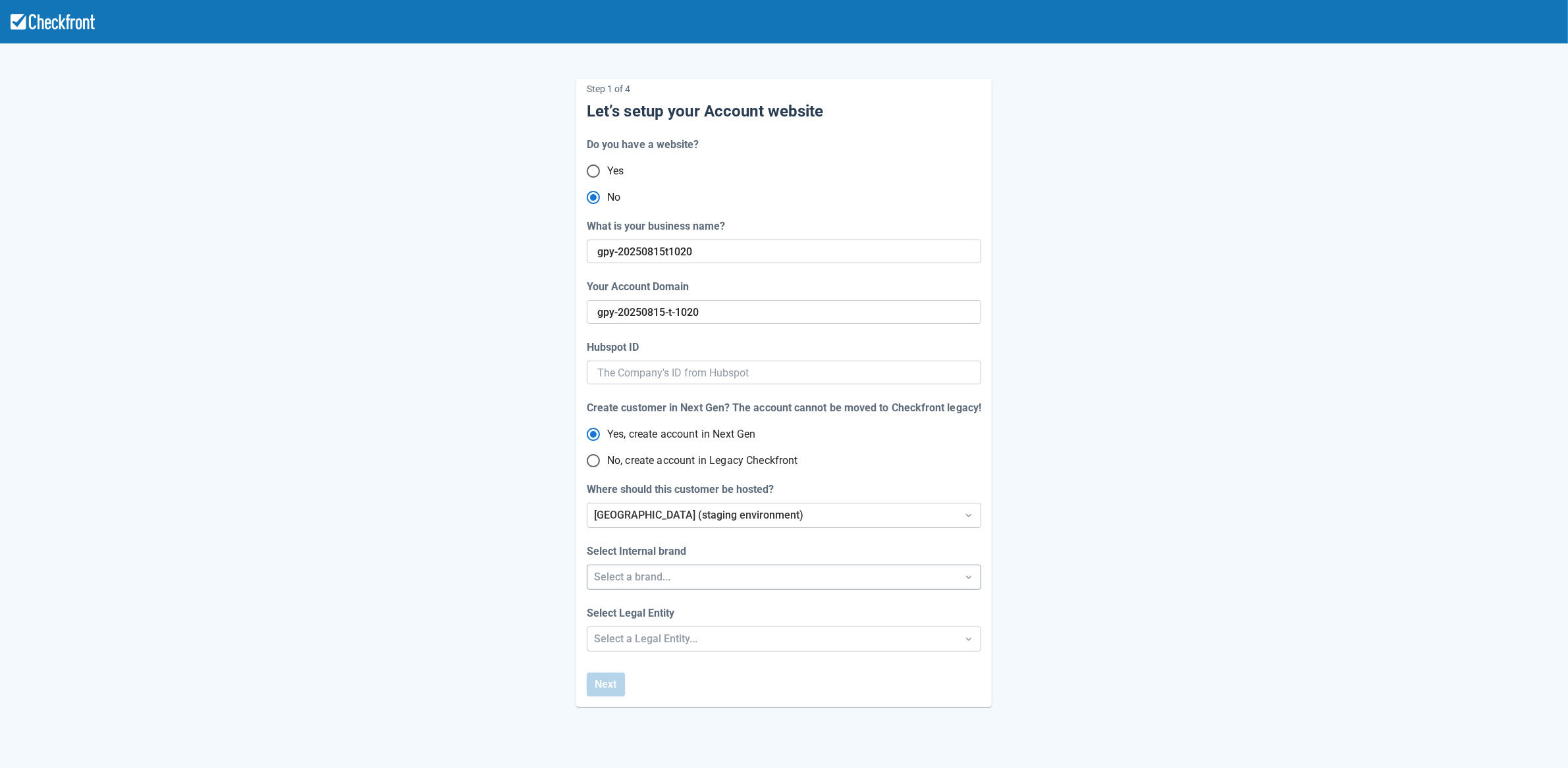
click at [666, 579] on div "Select a brand..." at bounding box center [772, 577] width 356 height 16
click at [655, 629] on div "Regiondo" at bounding box center [784, 639] width 394 height 27
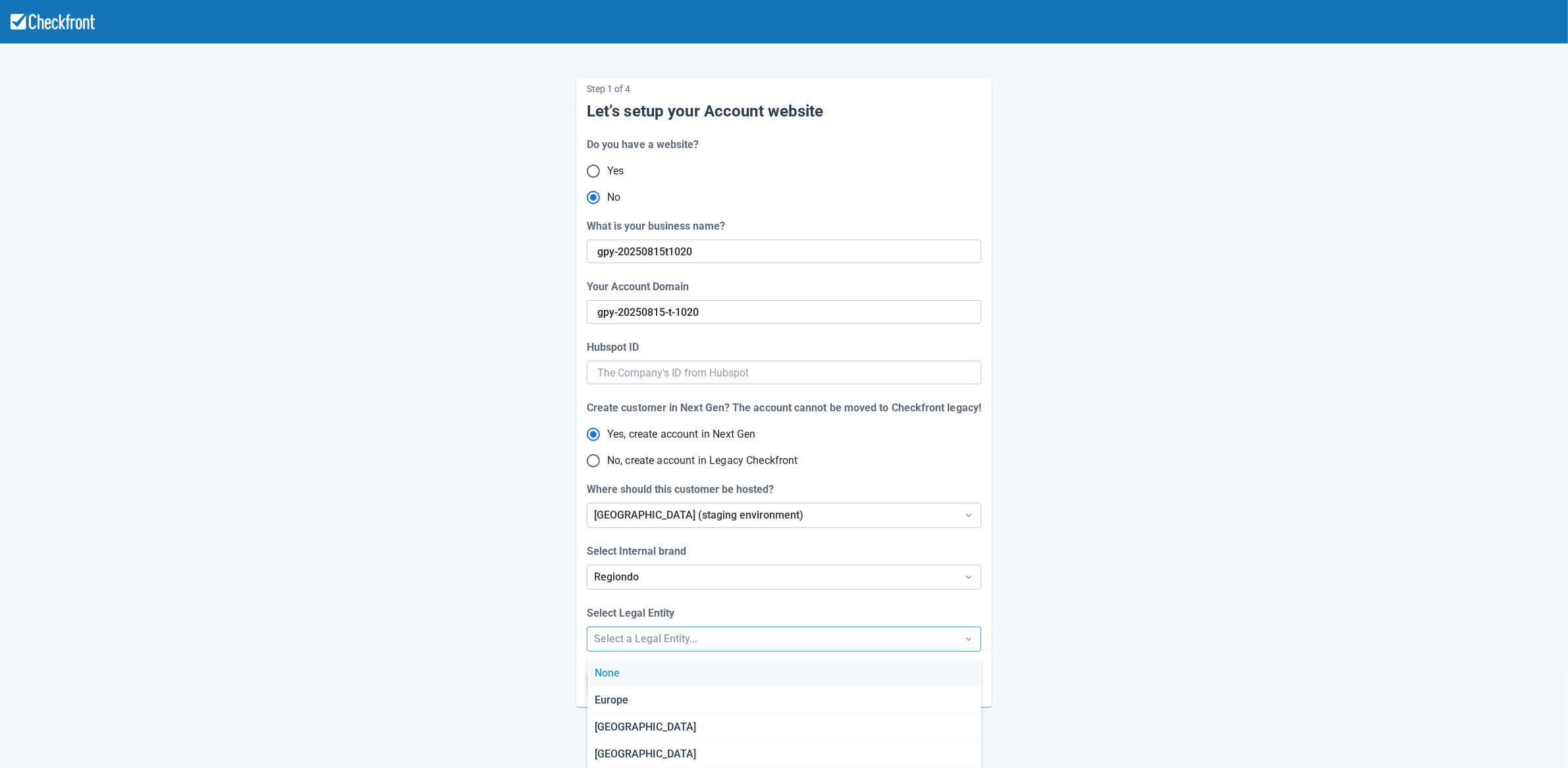
scroll to position [35, 0]
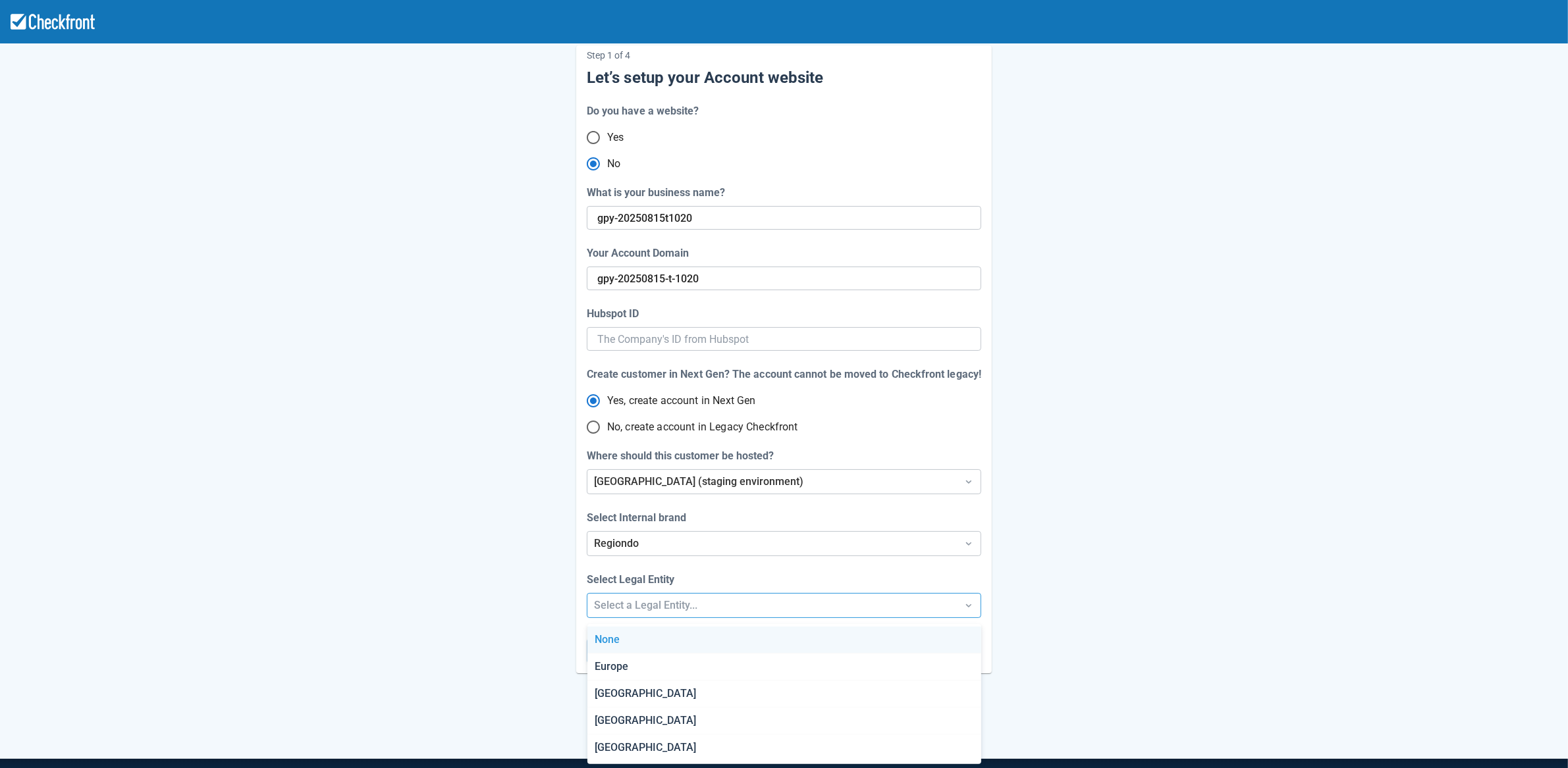
click at [653, 635] on div "Step 1 of 4 Let’s setup your Account website Do you have a website? Yes No What…" at bounding box center [784, 402] width 1568 height 872
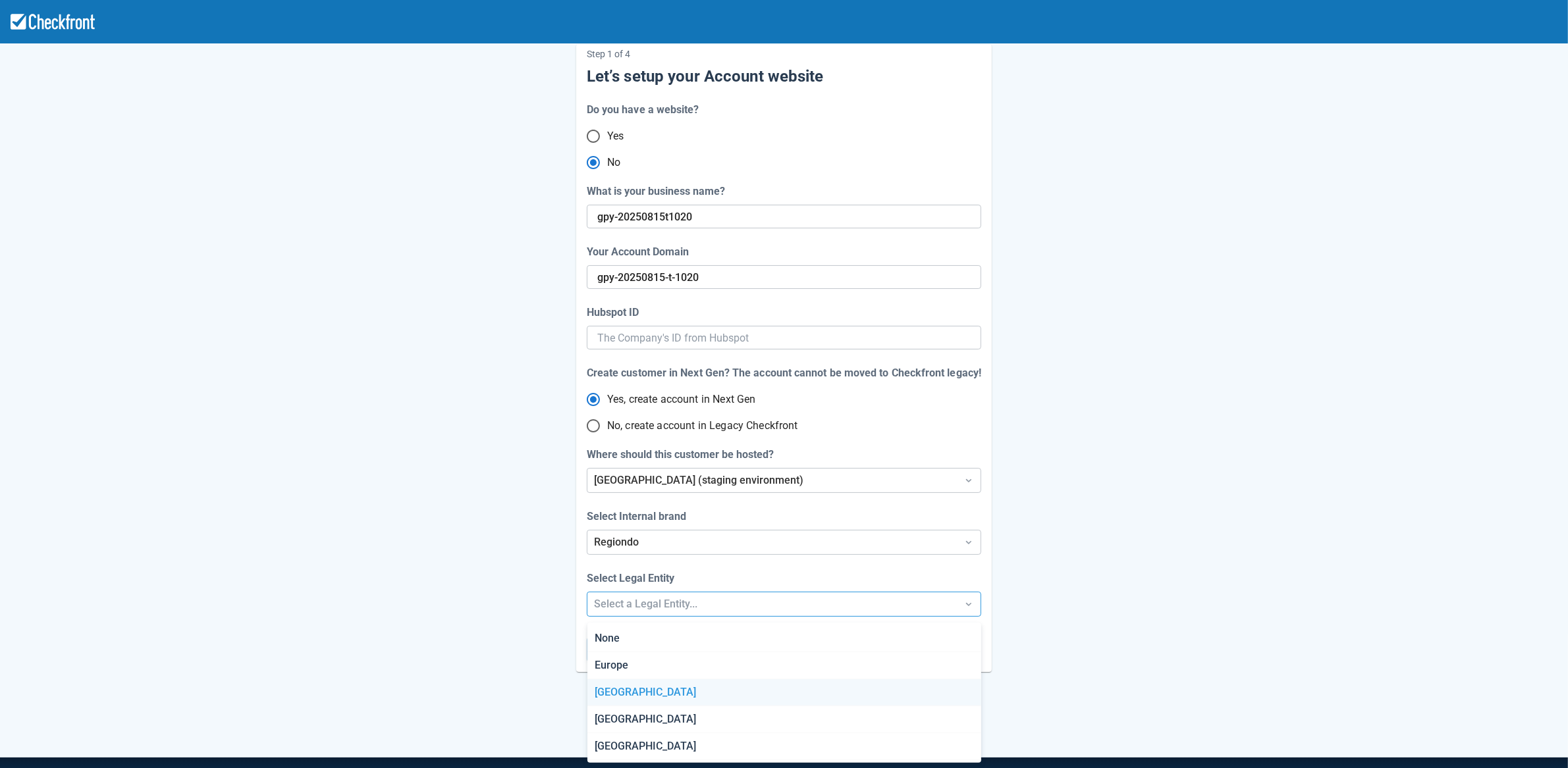
click at [632, 688] on div "[GEOGRAPHIC_DATA]" at bounding box center [784, 693] width 394 height 27
radio input "false"
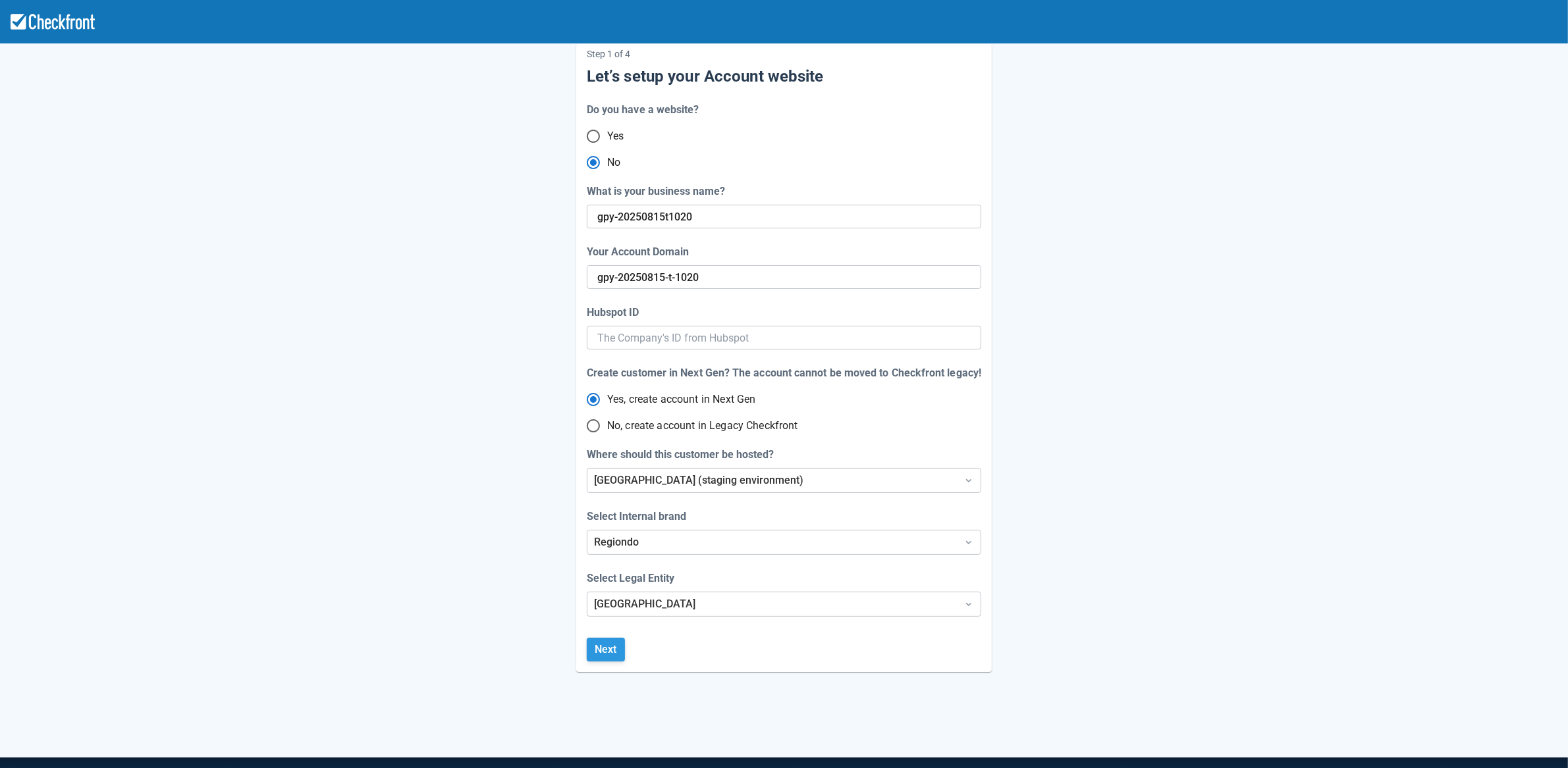
click at [594, 653] on button "Next" at bounding box center [606, 649] width 38 height 24
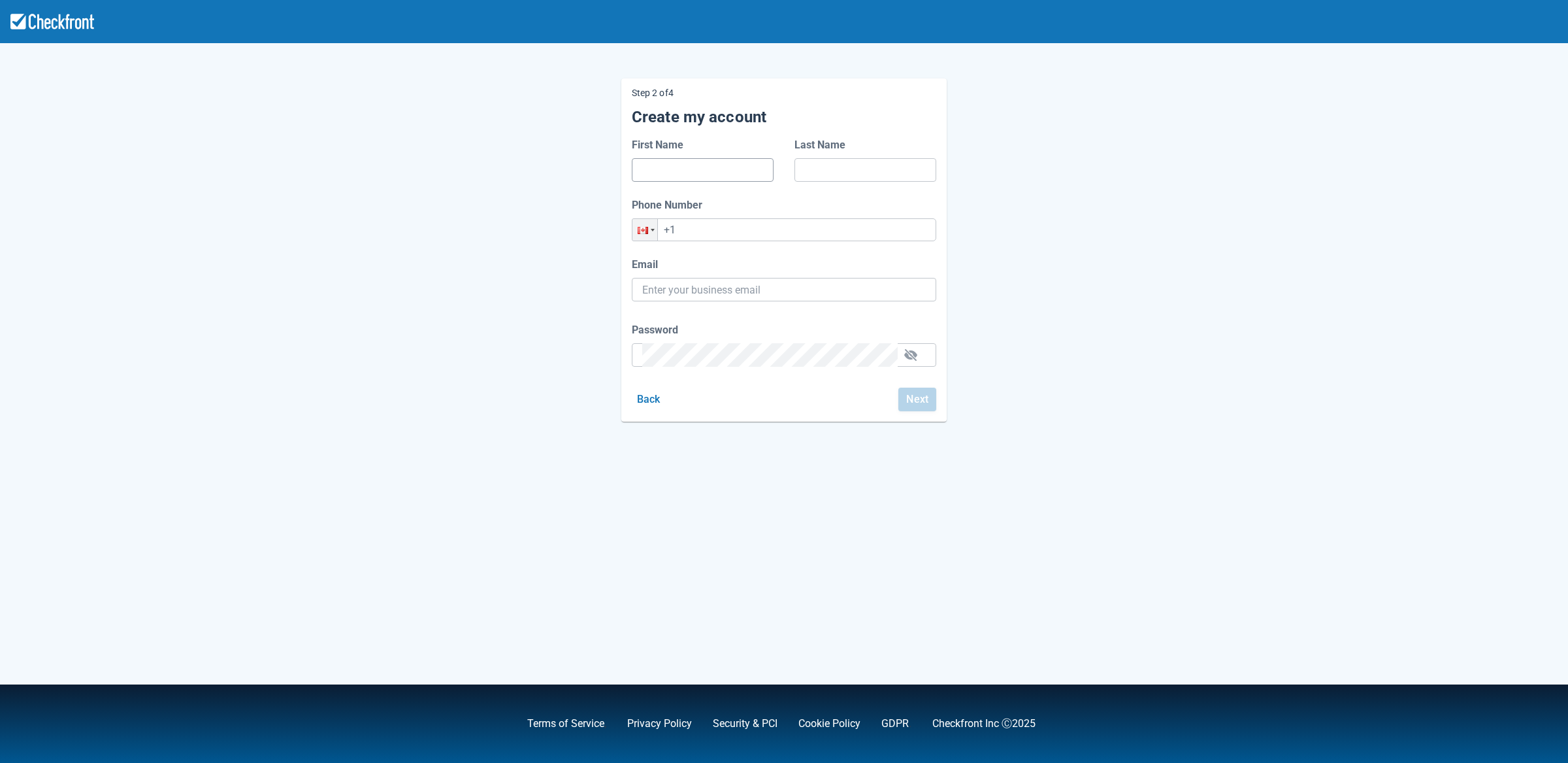
click at [660, 174] on input "First Name" at bounding box center [703, 169] width 121 height 24
type input "d"
click at [828, 165] on input "Last Name" at bounding box center [865, 169] width 121 height 24
type input "f"
click at [696, 235] on input "+1" at bounding box center [783, 230] width 304 height 23
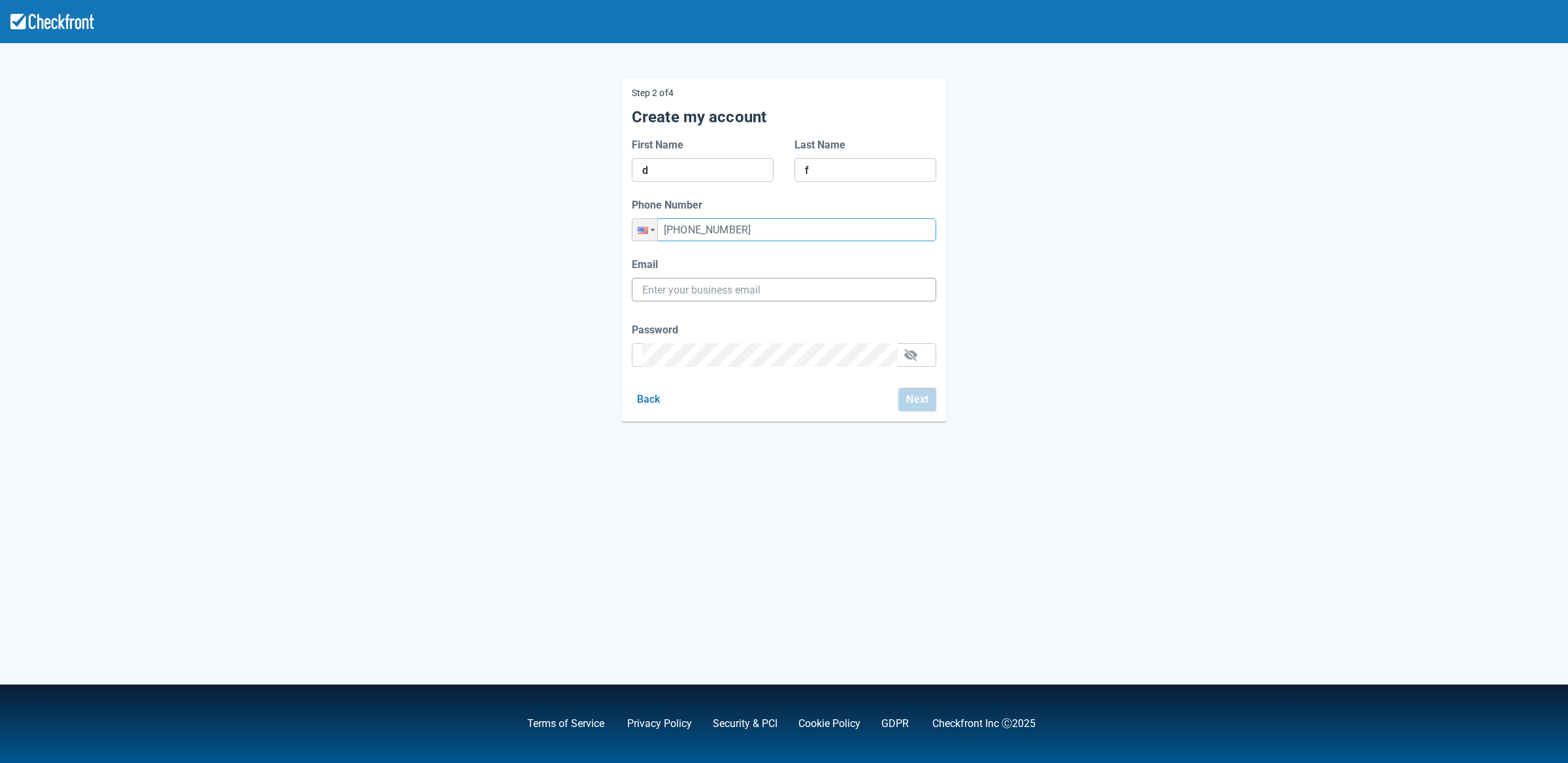
type input "[PHONE_NUMBER]"
click at [712, 296] on input "Email" at bounding box center [784, 289] width 284 height 24
type input "[PERSON_NAME][EMAIL_ADDRESS][PERSON_NAME][DOMAIN_NAME]"
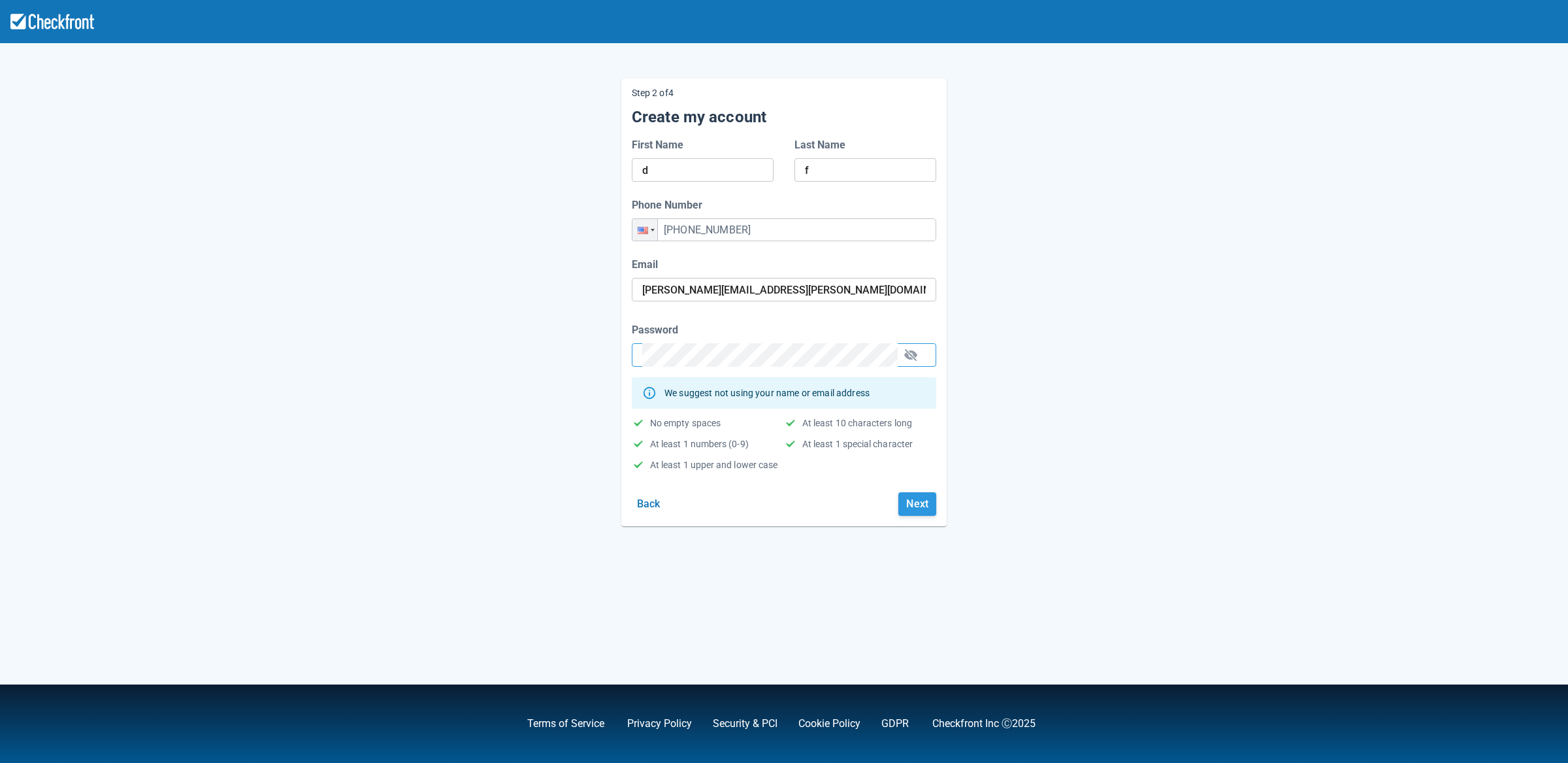
click at [916, 508] on button "Next" at bounding box center [917, 504] width 38 height 24
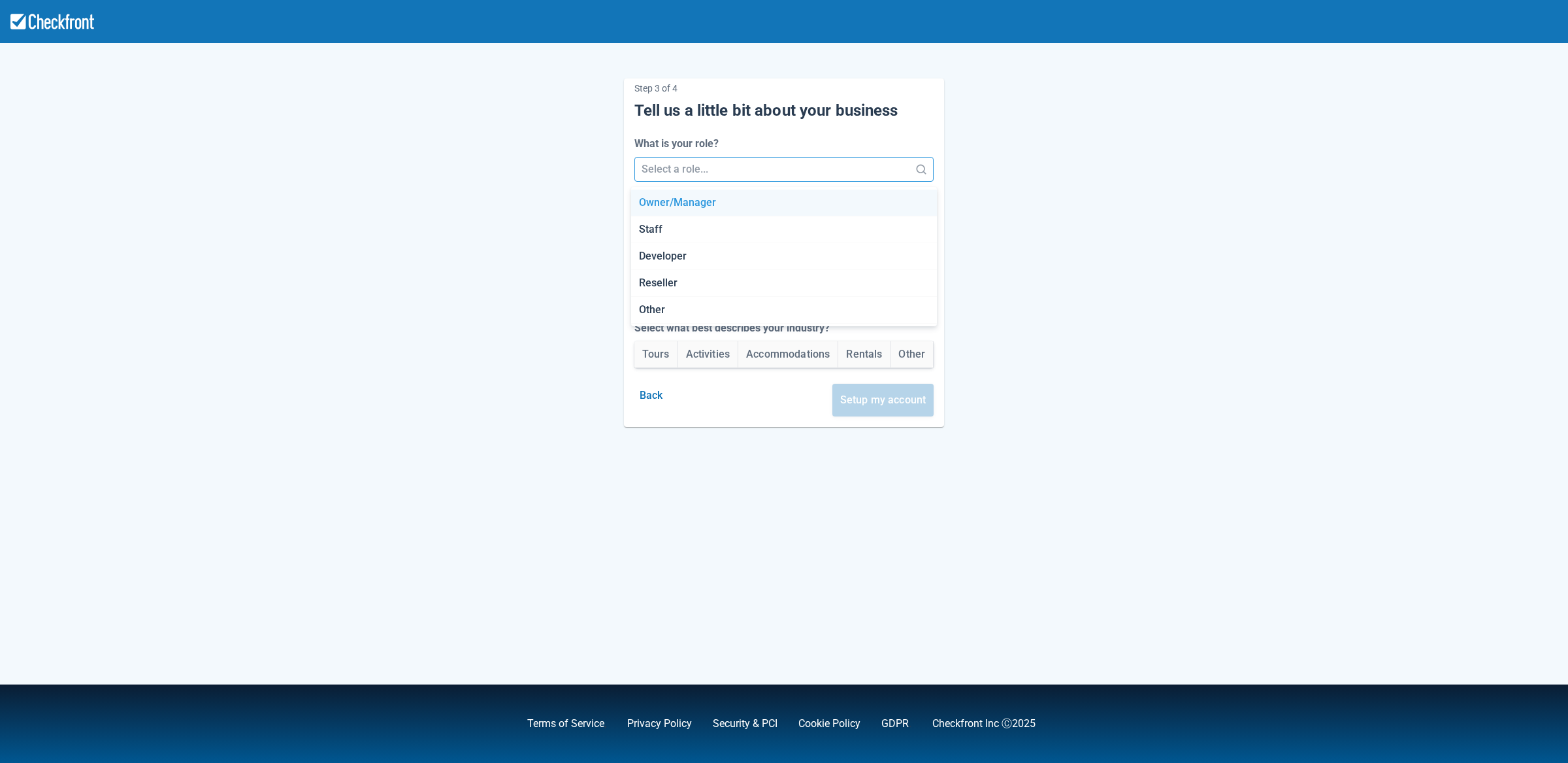
click at [739, 167] on div at bounding box center [773, 169] width 262 height 18
click at [734, 264] on div "Developer" at bounding box center [784, 257] width 306 height 27
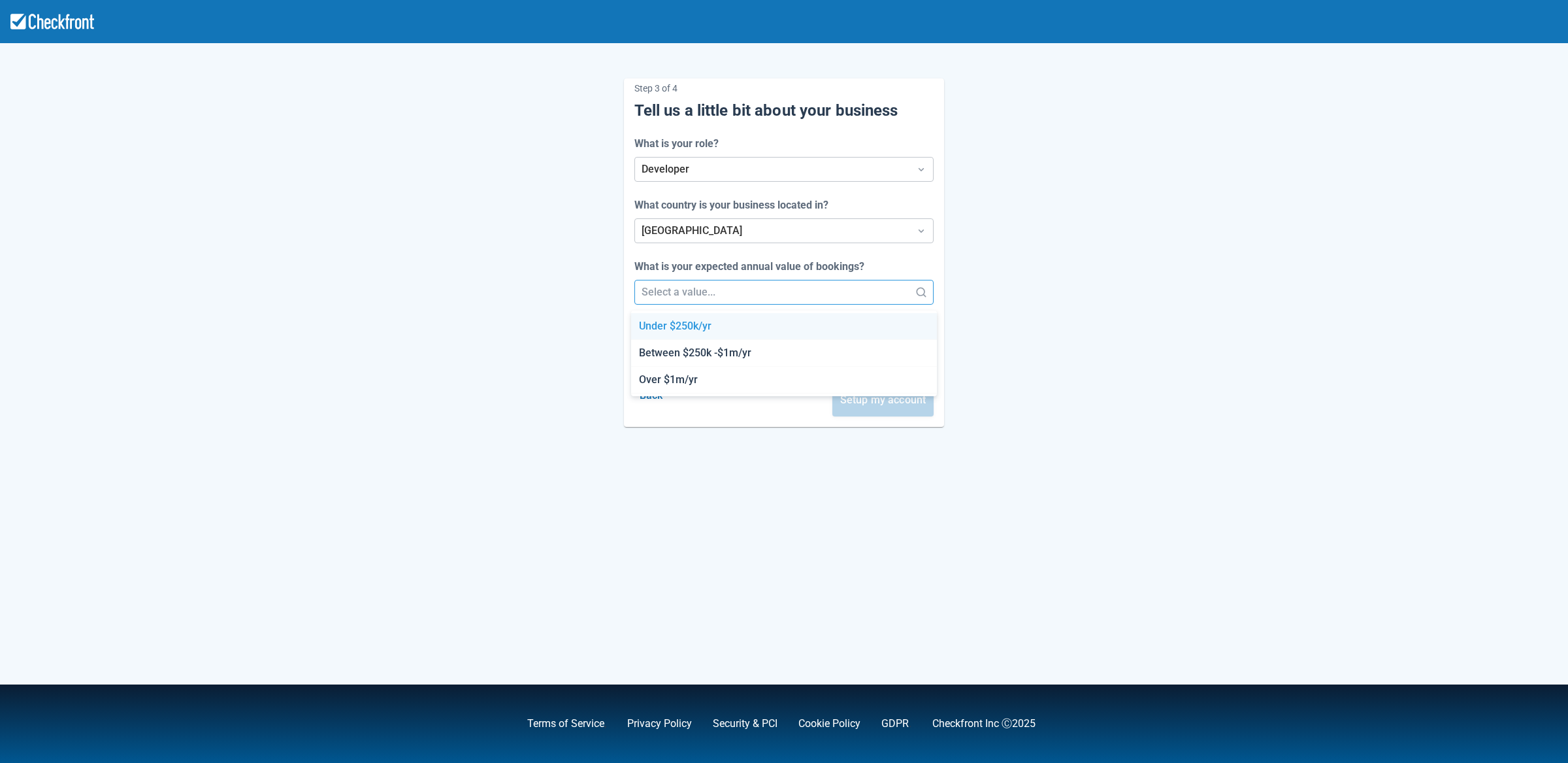
click at [732, 293] on div at bounding box center [773, 292] width 262 height 18
click at [685, 349] on div "Between $250k -$1m/yr" at bounding box center [784, 354] width 306 height 27
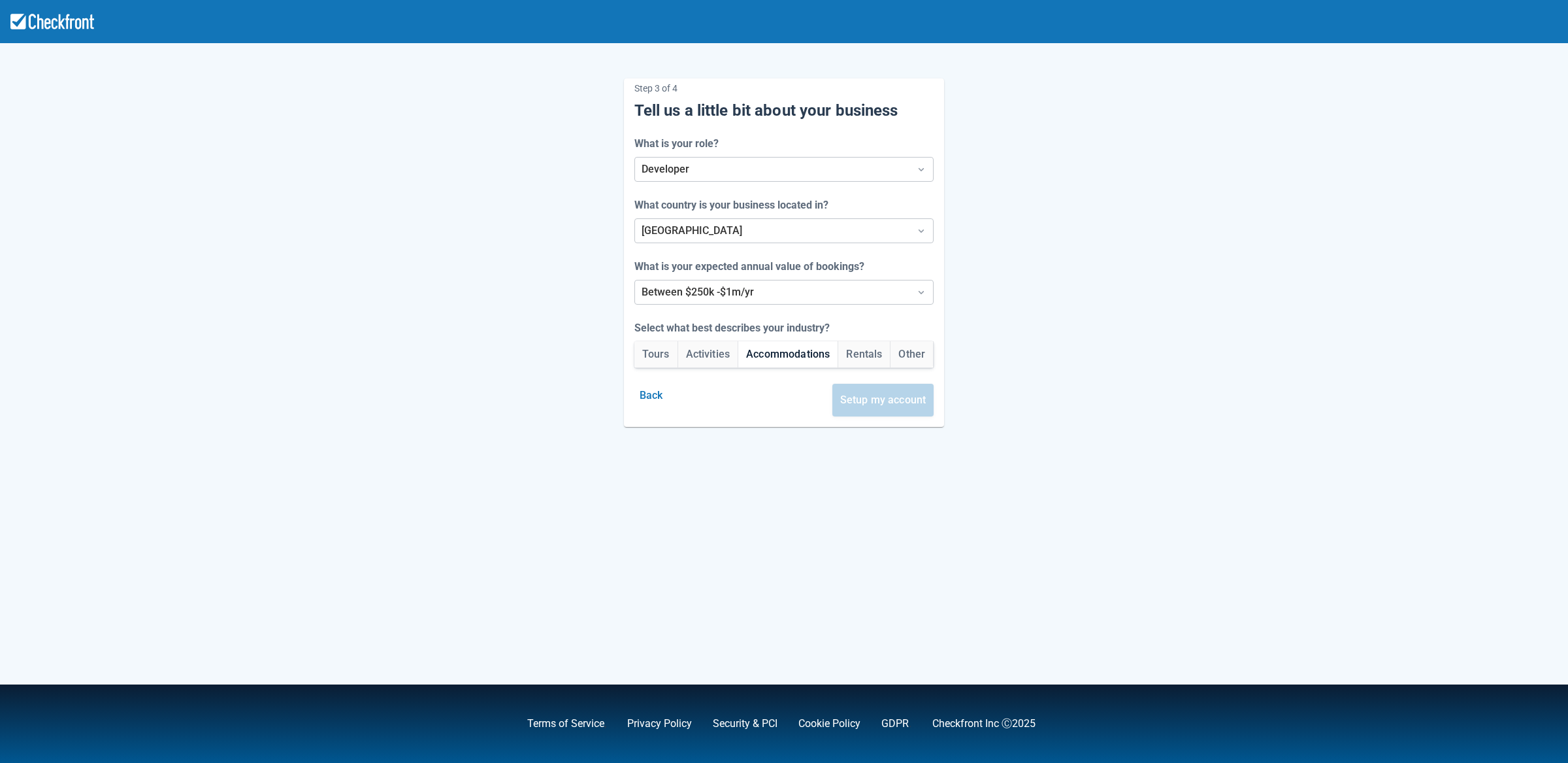
click at [793, 355] on button "Accommodations" at bounding box center [788, 354] width 99 height 26
click at [877, 409] on button "Setup my account" at bounding box center [883, 400] width 102 height 33
